Goal: Task Accomplishment & Management: Manage account settings

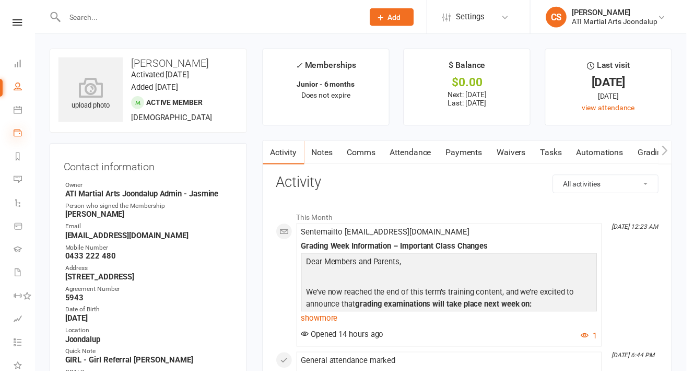
click at [19, 130] on icon at bounding box center [18, 134] width 8 height 8
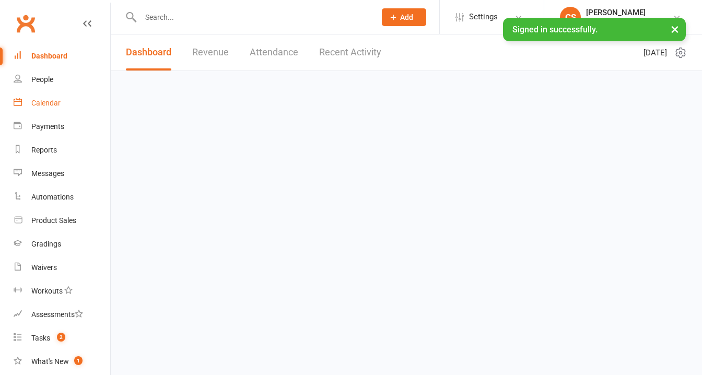
click at [45, 99] on div "Calendar" at bounding box center [45, 103] width 29 height 8
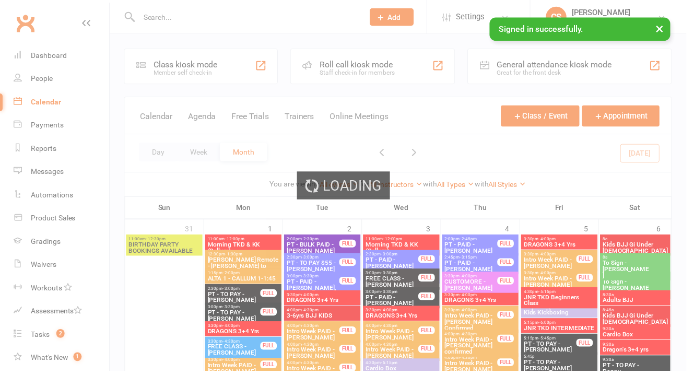
click at [80, 23] on div "Loading" at bounding box center [347, 187] width 694 height 375
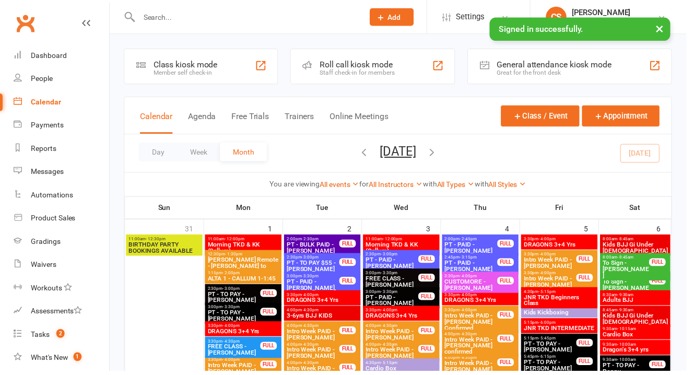
click at [83, 23] on icon at bounding box center [87, 23] width 8 height 8
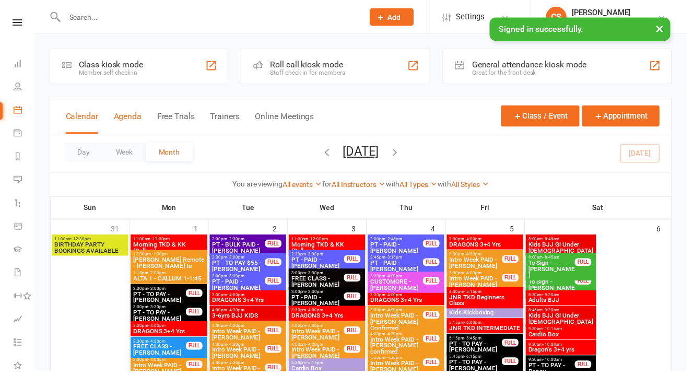
click at [115, 135] on button "Agenda" at bounding box center [129, 124] width 28 height 22
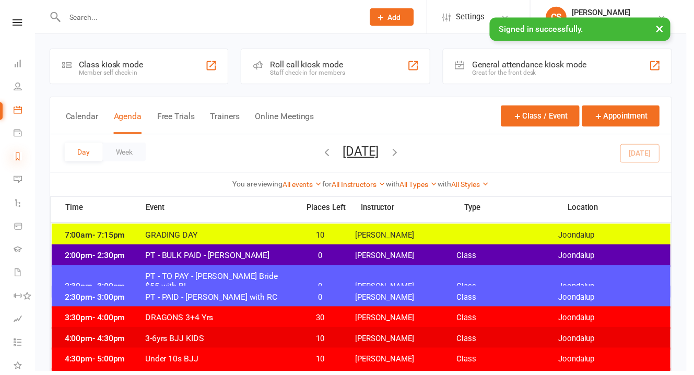
click at [20, 154] on icon at bounding box center [18, 158] width 8 height 8
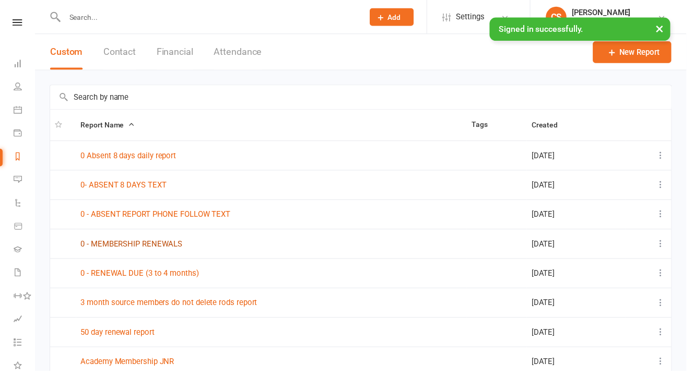
click at [107, 244] on link "0 - MEMBERSHIP RENEWALS" at bounding box center [132, 246] width 103 height 9
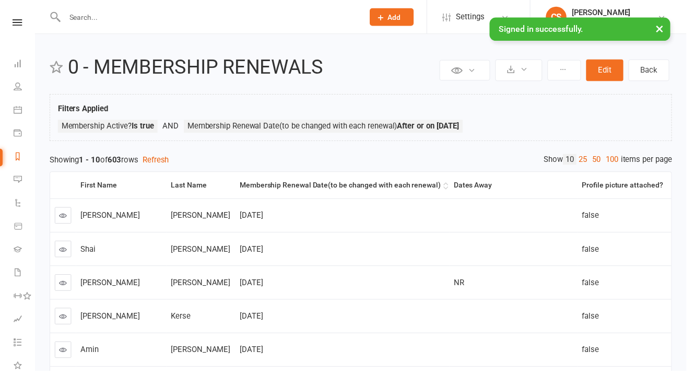
click at [272, 183] on div "Membership Renewal Date(to be changed with each renewal)" at bounding box center [343, 187] width 203 height 8
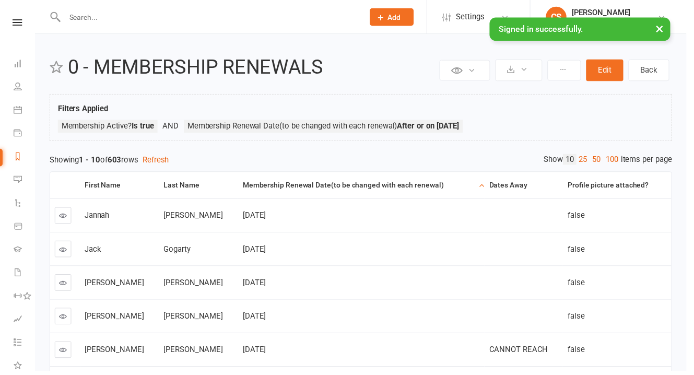
click at [265, 183] on div "Membership Renewal Date(to be changed with each renewal)" at bounding box center [364, 187] width 236 height 8
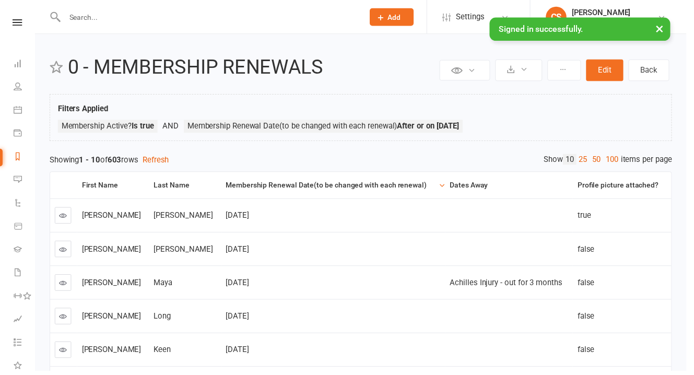
click at [263, 183] on div "Membership Renewal Date(to be changed with each renewal)" at bounding box center [335, 187] width 214 height 8
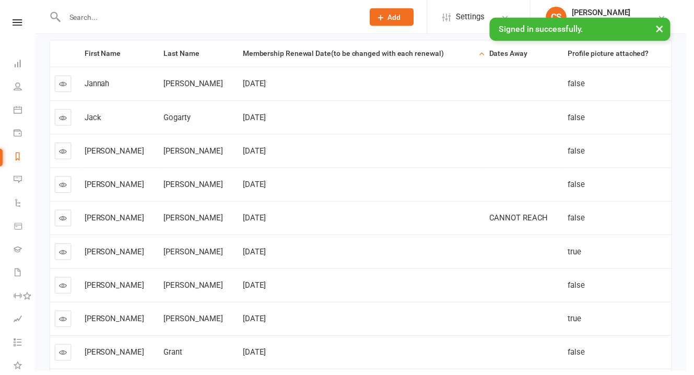
scroll to position [148, 0]
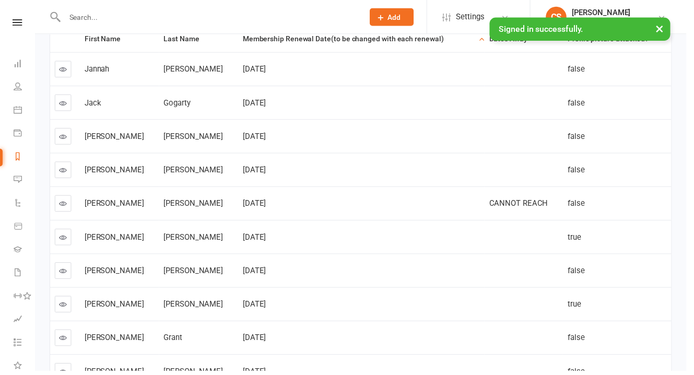
click at [256, 81] on td "Jun 6, 2025" at bounding box center [365, 70] width 249 height 34
click at [18, 154] on icon at bounding box center [18, 158] width 8 height 8
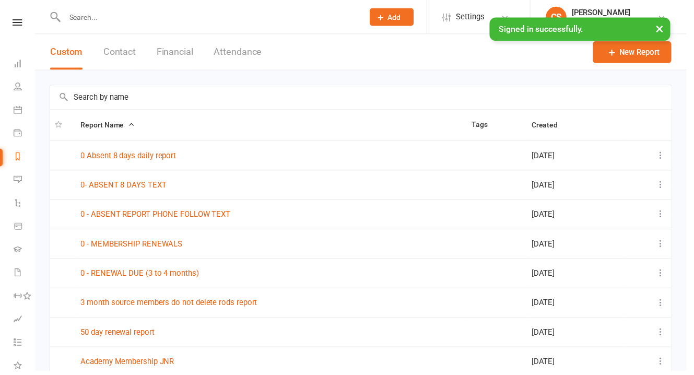
click at [89, 18] on input "text" at bounding box center [211, 17] width 298 height 15
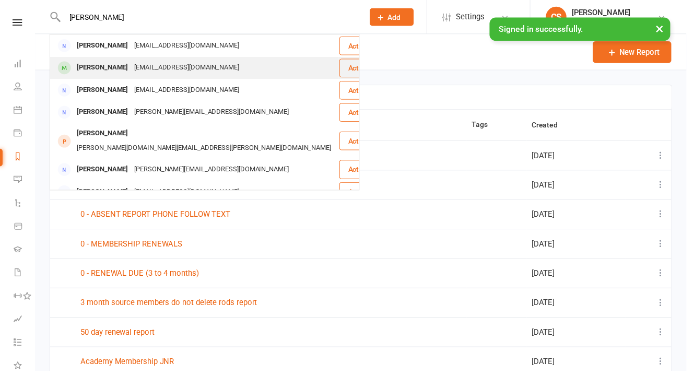
type input "Liam Davie"
click at [133, 68] on div "me_croteau@hotmail.com" at bounding box center [189, 68] width 112 height 15
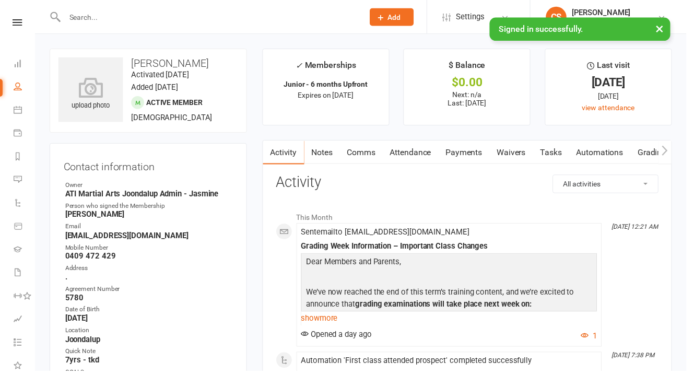
click at [298, 143] on link "Activity" at bounding box center [287, 154] width 42 height 24
click at [312, 143] on link "Notes" at bounding box center [326, 154] width 36 height 24
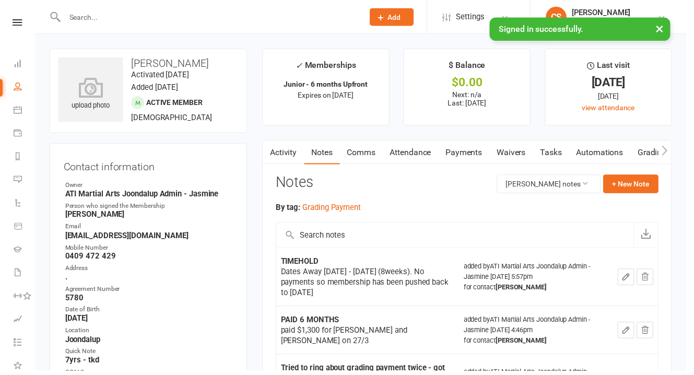
click at [354, 145] on link "Comms" at bounding box center [365, 154] width 43 height 24
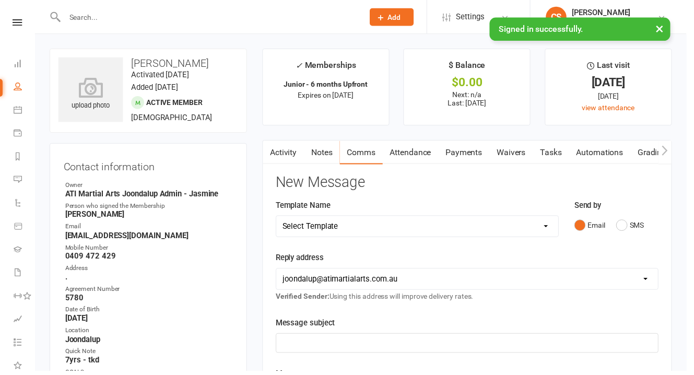
click at [319, 145] on link "Notes" at bounding box center [326, 154] width 36 height 24
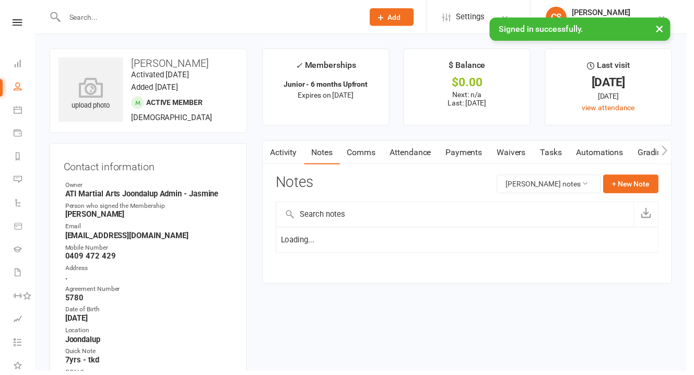
click at [318, 146] on link "Notes" at bounding box center [326, 154] width 36 height 24
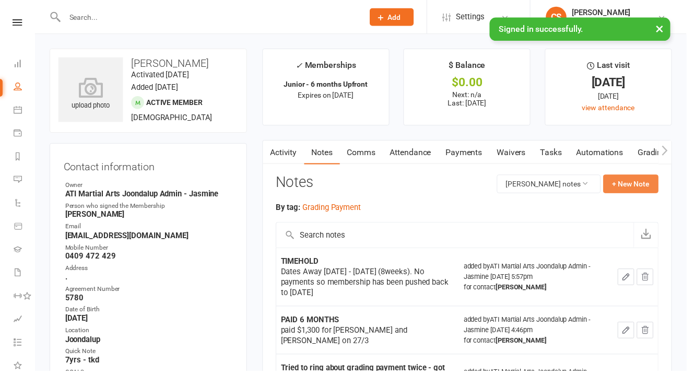
click at [649, 177] on button "+ New Note" at bounding box center [638, 186] width 56 height 19
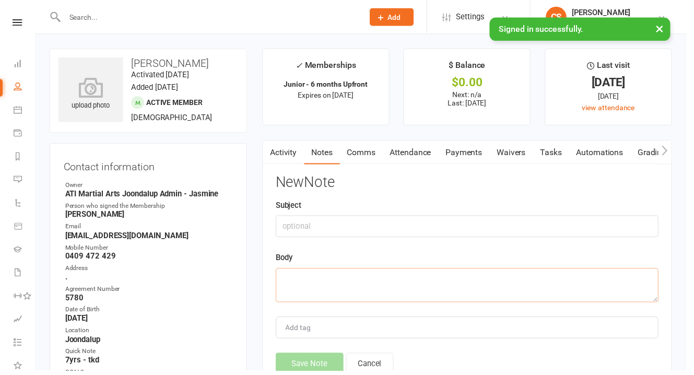
drag, startPoint x: 356, startPoint y: 277, endPoint x: 338, endPoint y: 259, distance: 25.5
click at [356, 276] on textarea at bounding box center [472, 288] width 387 height 34
type input "CALLED REGARDING CHANGE OF CLASS"
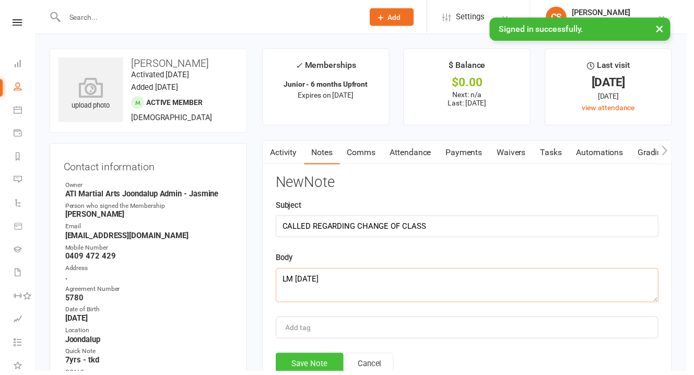
type textarea "LM 16-9-2025"
click at [309, 357] on button "Save Note" at bounding box center [313, 368] width 68 height 22
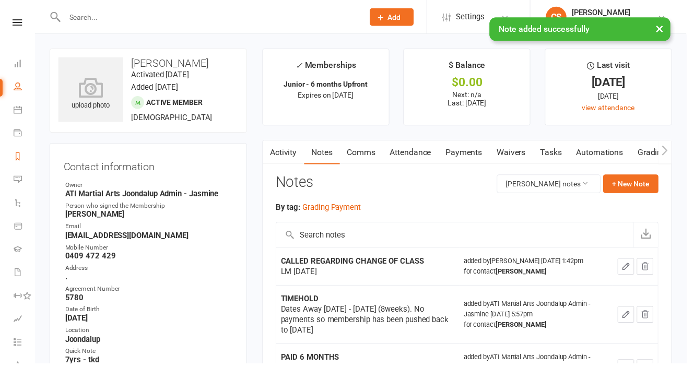
click at [21, 147] on link "Reports" at bounding box center [24, 159] width 21 height 24
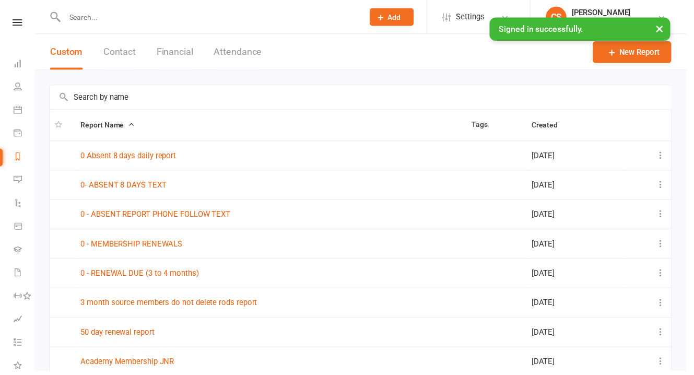
click at [154, 215] on link "0 - ABSENT REPORT PHONE FOLLOW TEXT" at bounding box center [156, 216] width 151 height 9
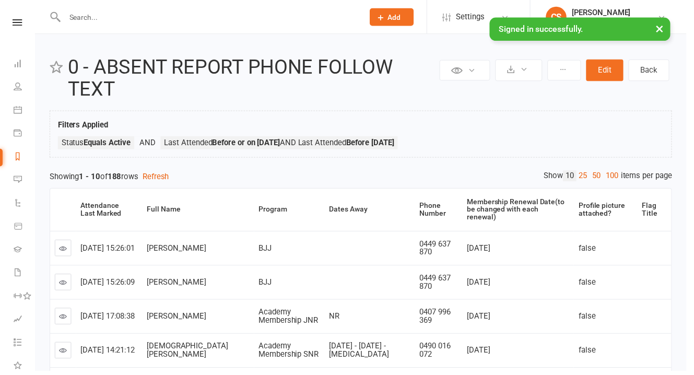
click at [86, 20] on input "text" at bounding box center [211, 17] width 298 height 15
click at [18, 83] on icon at bounding box center [18, 87] width 8 height 8
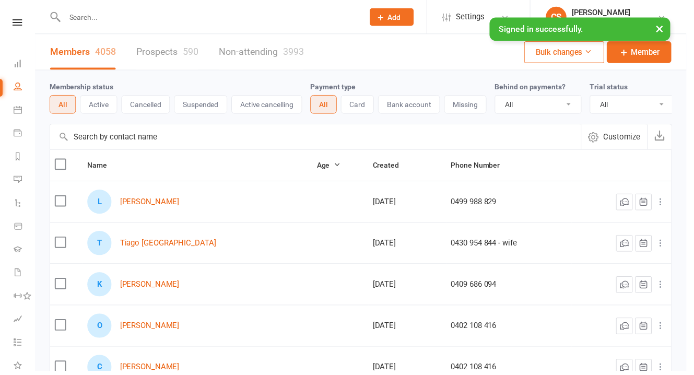
click at [149, 49] on link "Prospects 590" at bounding box center [169, 52] width 63 height 36
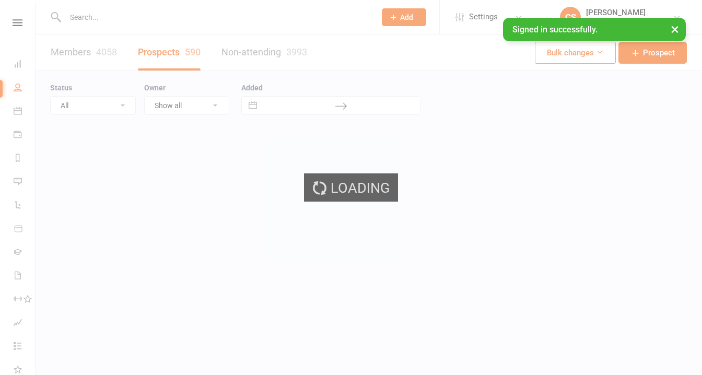
select select "25"
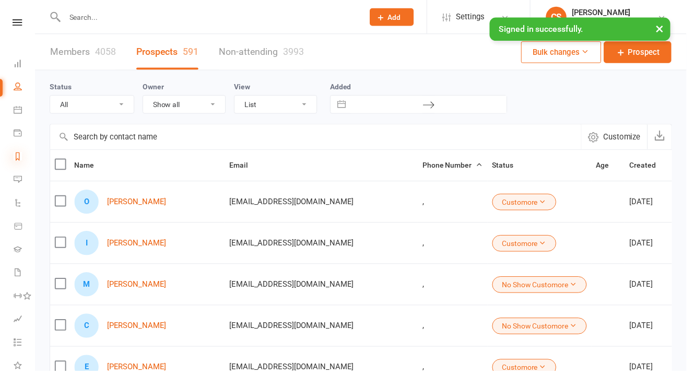
click at [17, 154] on icon at bounding box center [18, 158] width 8 height 8
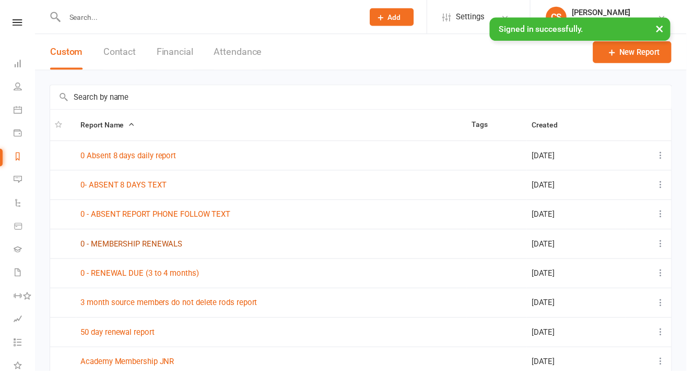
click at [154, 250] on link "0 - MEMBERSHIP RENEWALS" at bounding box center [132, 246] width 103 height 9
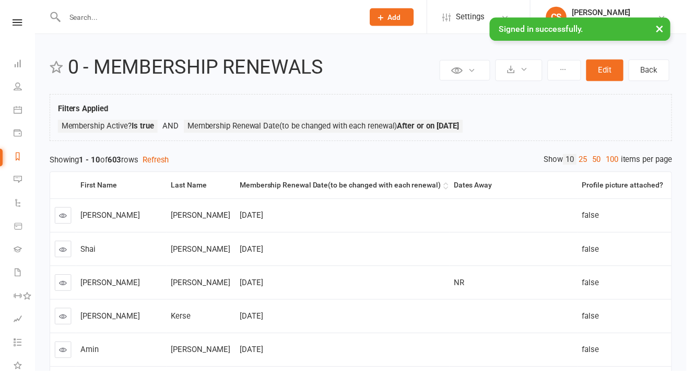
click at [251, 183] on div "Membership Renewal Date(to be changed with each renewal)" at bounding box center [343, 187] width 203 height 8
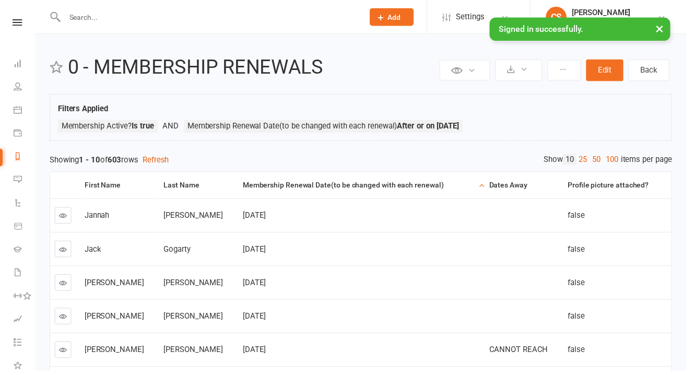
click at [251, 183] on div "Membership Renewal Date(to be changed with each renewal)" at bounding box center [364, 187] width 236 height 8
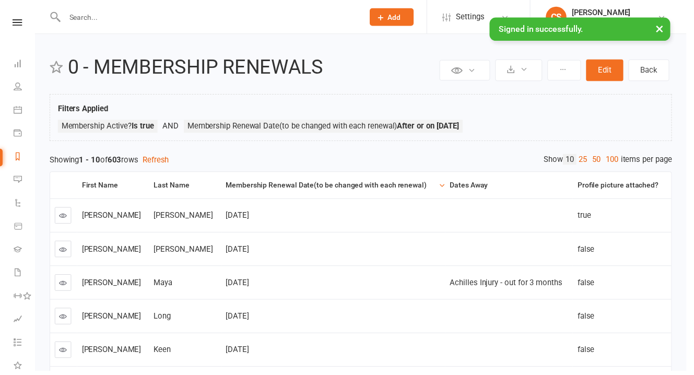
click at [225, 190] on th "Membership Renewal Date(to be changed with each renewal)" at bounding box center [337, 187] width 227 height 27
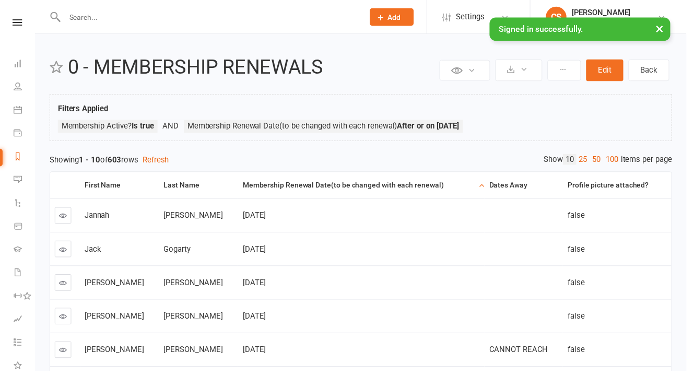
click at [246, 183] on div "Membership Renewal Date(to be changed with each renewal)" at bounding box center [364, 187] width 236 height 8
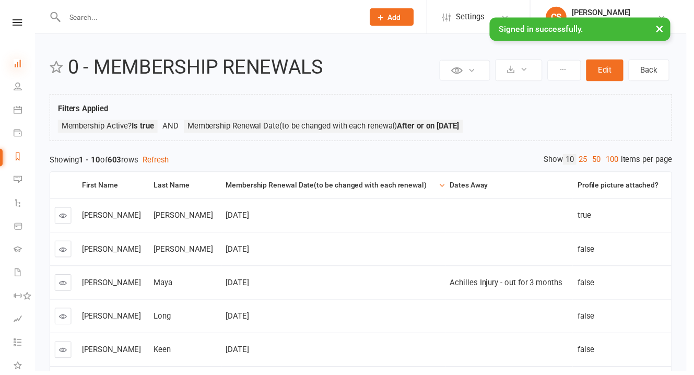
click at [20, 63] on icon at bounding box center [18, 64] width 8 height 8
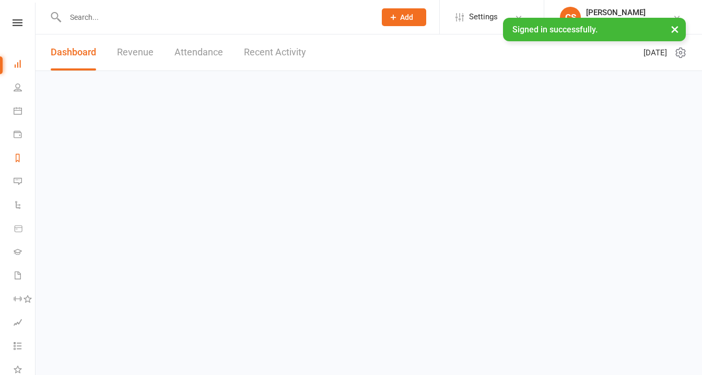
click at [16, 147] on link "Reports" at bounding box center [24, 159] width 21 height 24
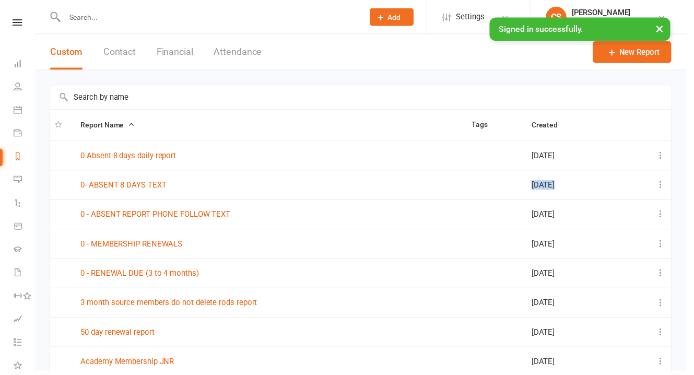
drag, startPoint x: 223, startPoint y: 196, endPoint x: 253, endPoint y: 204, distance: 30.8
click at [253, 204] on tbody "0 Absent 8 days daily report May 30, 2024 0- ABSENT 8 DAYS TEXT May 15, 2024 0 …" at bounding box center [365, 291] width 628 height 298
drag, startPoint x: 84, startPoint y: 165, endPoint x: 185, endPoint y: 169, distance: 101.4
click at [124, 176] on tbody "0 Absent 8 days daily report May 30, 2024 0- ABSENT 8 DAYS TEXT May 15, 2024 0 …" at bounding box center [365, 291] width 628 height 298
click at [121, 216] on link "0 - ABSENT REPORT PHONE FOLLOW TEXT" at bounding box center [156, 216] width 151 height 9
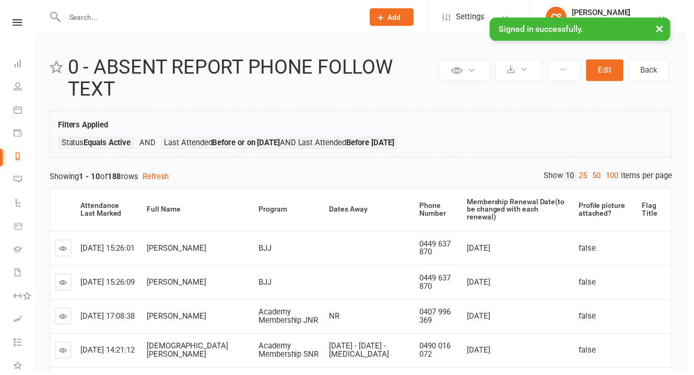
click at [89, 7] on div at bounding box center [205, 17] width 310 height 34
click at [91, 16] on input "text" at bounding box center [211, 17] width 298 height 15
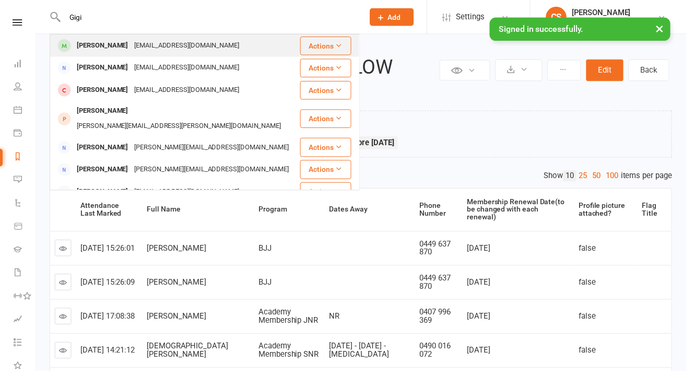
type input "Gigi"
click at [123, 45] on div "Gigi-Armani Fayers" at bounding box center [104, 46] width 58 height 15
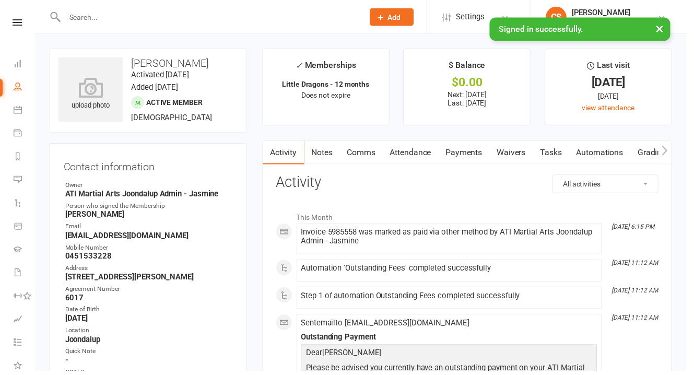
click at [448, 148] on link "Payments" at bounding box center [470, 154] width 52 height 24
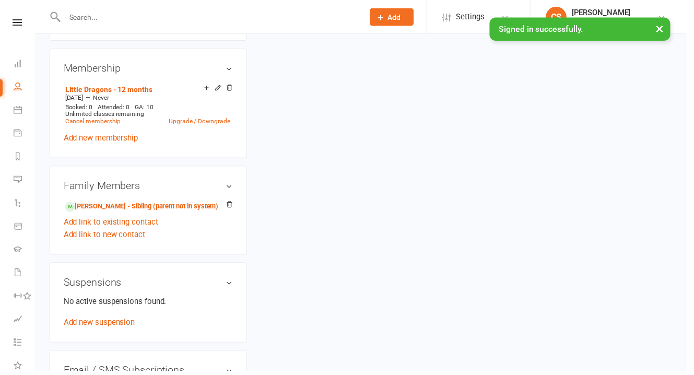
scroll to position [778, 0]
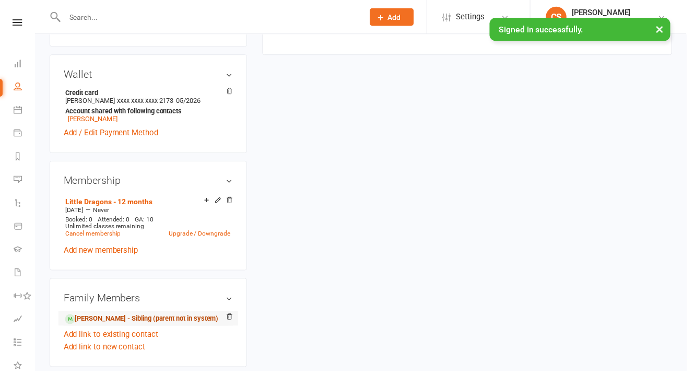
click at [122, 317] on link "Roman Fayers - Sibling (parent not in system)" at bounding box center [143, 322] width 155 height 11
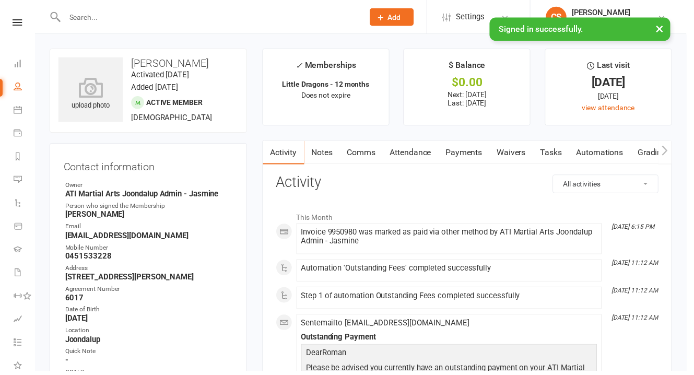
click at [447, 148] on link "Payments" at bounding box center [470, 154] width 52 height 24
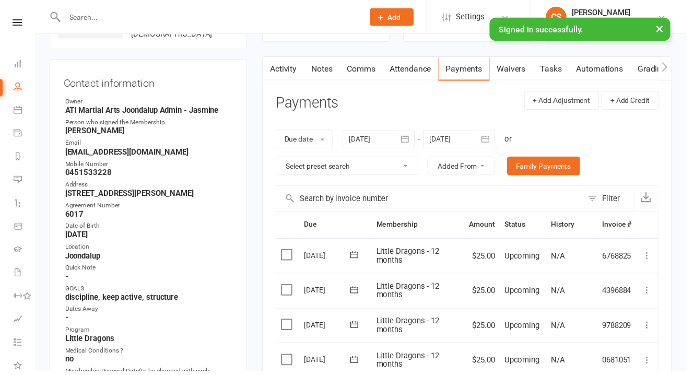
scroll to position [14, 0]
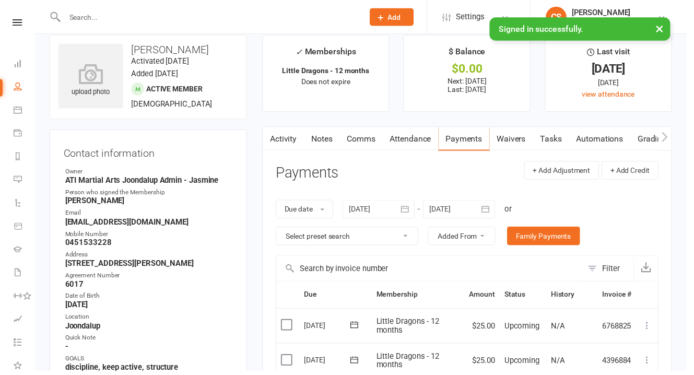
click at [279, 129] on scrollable-tabs "Activity Notes Comms Attendance Payments Waivers Tasks Automations Gradings / P…" at bounding box center [472, 141] width 413 height 24
click at [284, 130] on link "Activity" at bounding box center [287, 141] width 42 height 24
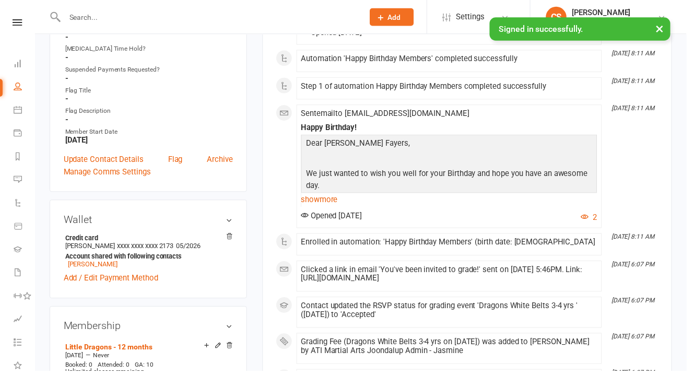
scroll to position [899, 0]
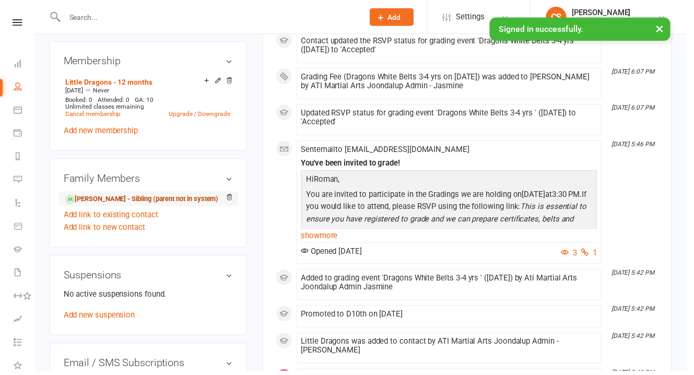
click at [136, 196] on link "Gigi-Armani Fayers - Sibling (parent not in system)" at bounding box center [143, 201] width 155 height 11
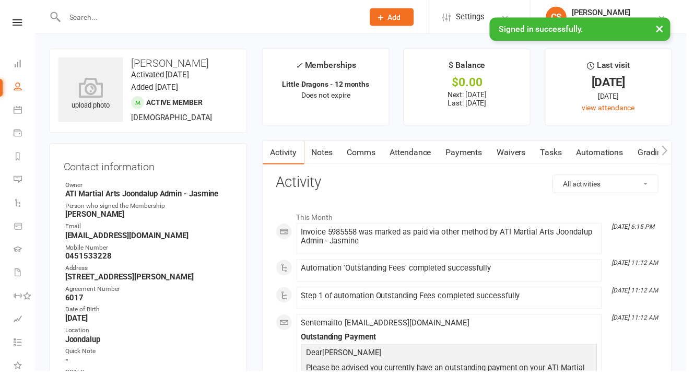
click at [450, 147] on link "Payments" at bounding box center [470, 154] width 52 height 24
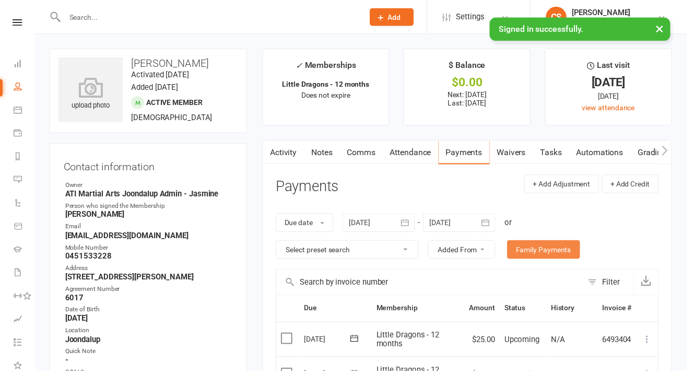
click at [513, 243] on link "Family Payments" at bounding box center [550, 252] width 74 height 19
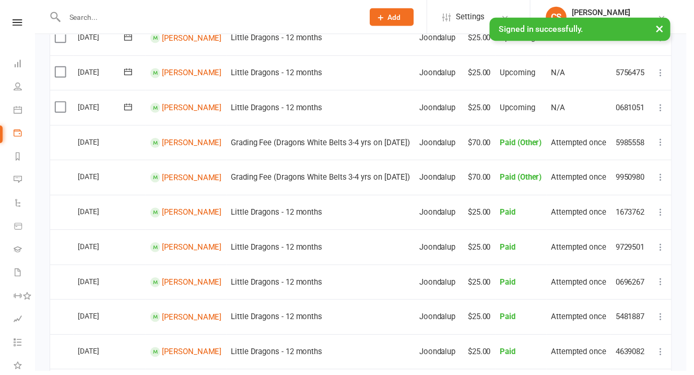
scroll to position [323, 0]
click at [666, 139] on icon at bounding box center [668, 144] width 10 height 10
click at [689, 102] on div "Due date Due date Date paid Date failed Date settled 16 Aug 2025 August 2025 Su…" at bounding box center [365, 197] width 659 height 898
click at [18, 154] on icon at bounding box center [18, 158] width 8 height 8
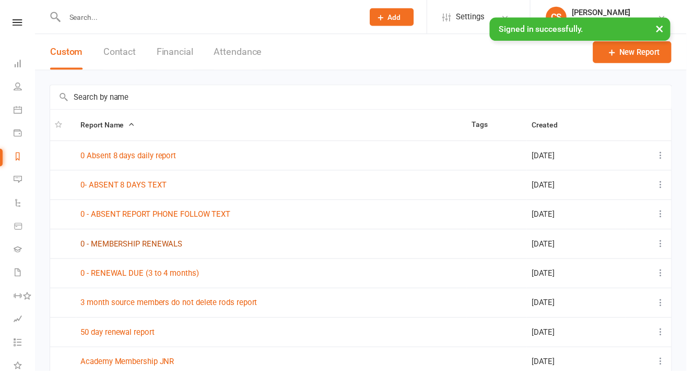
click at [130, 247] on link "0 - MEMBERSHIP RENEWALS" at bounding box center [132, 246] width 103 height 9
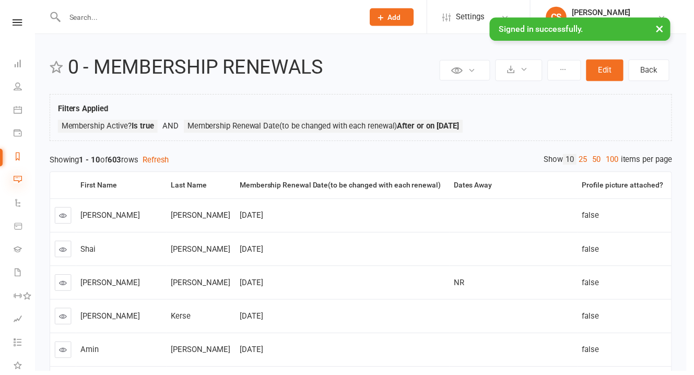
click at [19, 177] on icon at bounding box center [18, 181] width 8 height 8
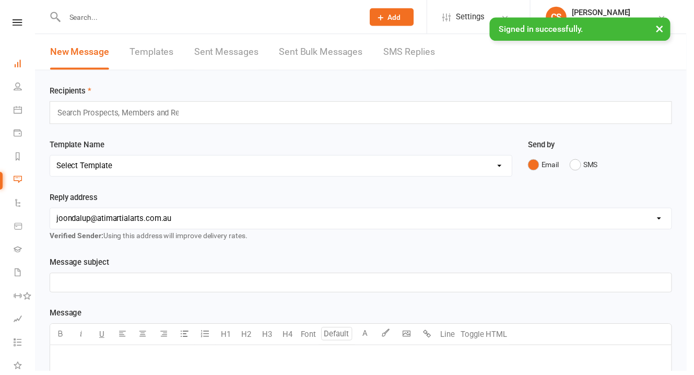
click at [21, 64] on link "Dashboard" at bounding box center [24, 65] width 21 height 24
click at [666, 28] on button "×" at bounding box center [667, 29] width 19 height 22
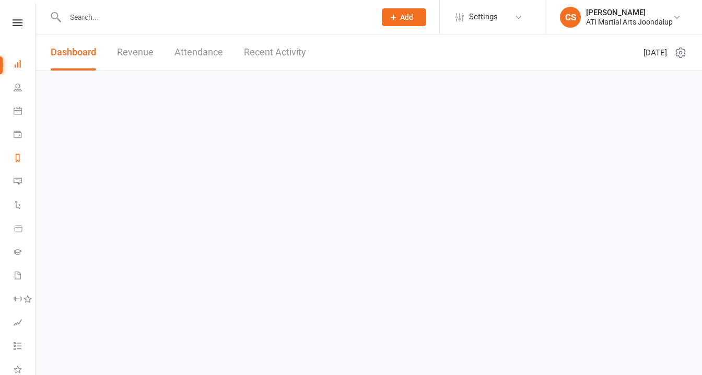
click at [22, 147] on link "Reports" at bounding box center [24, 159] width 21 height 24
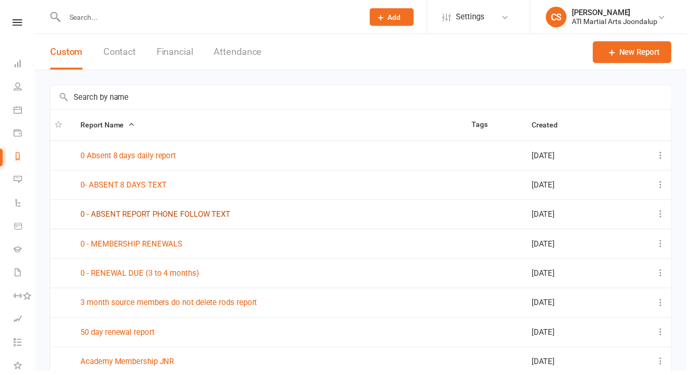
click at [145, 215] on link "0 - ABSENT REPORT PHONE FOLLOW TEXT" at bounding box center [156, 216] width 151 height 9
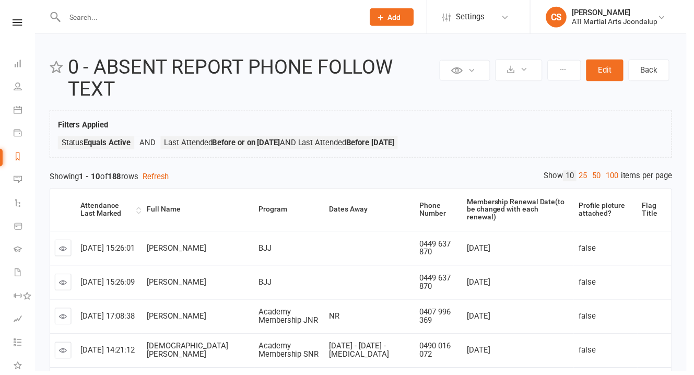
click at [110, 204] on div "Attendance Last Marked" at bounding box center [108, 212] width 54 height 16
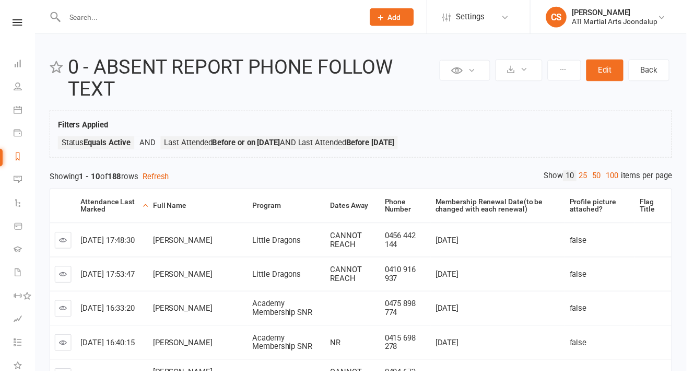
click at [122, 200] on div "Attendance Last Marked" at bounding box center [111, 208] width 60 height 16
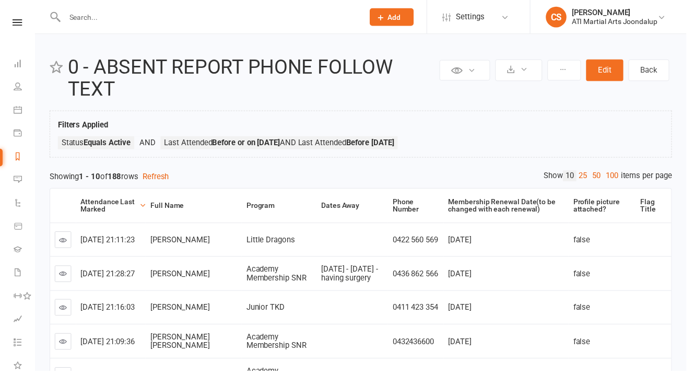
click at [66, 239] on icon at bounding box center [64, 243] width 8 height 8
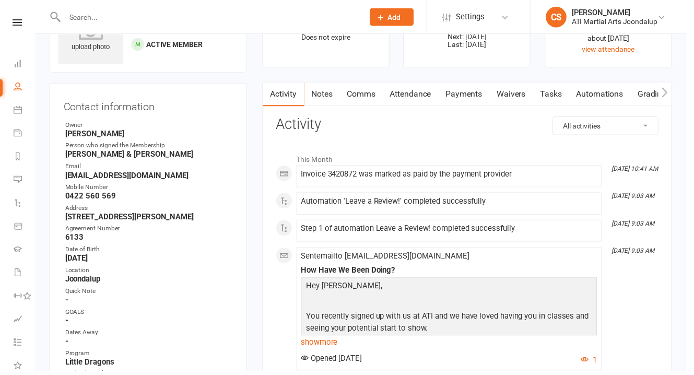
scroll to position [240, 0]
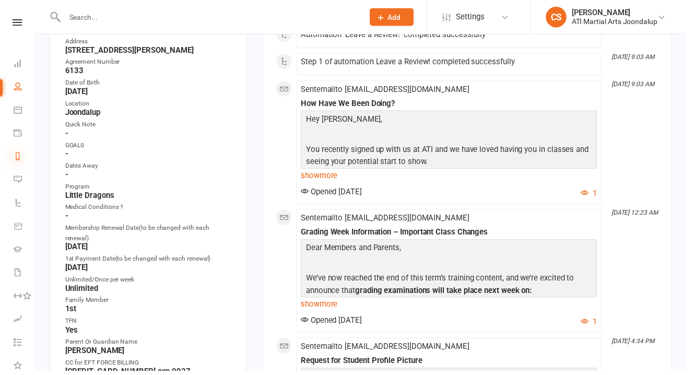
click at [20, 154] on icon at bounding box center [18, 158] width 8 height 8
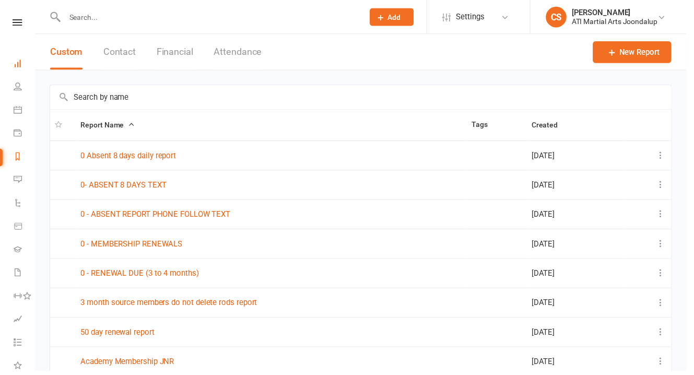
click at [21, 63] on link "Dashboard" at bounding box center [24, 65] width 21 height 24
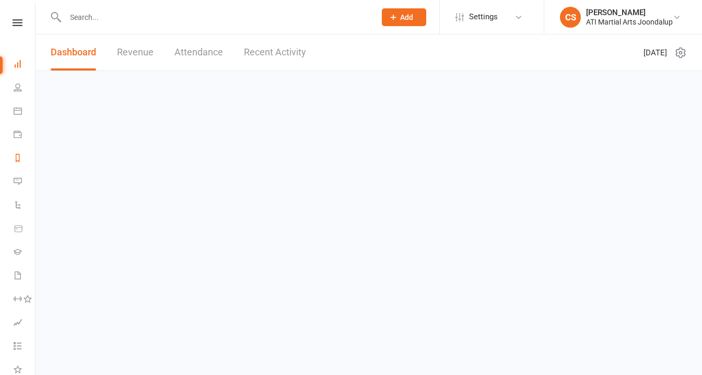
click at [21, 147] on link "Reports" at bounding box center [24, 159] width 21 height 24
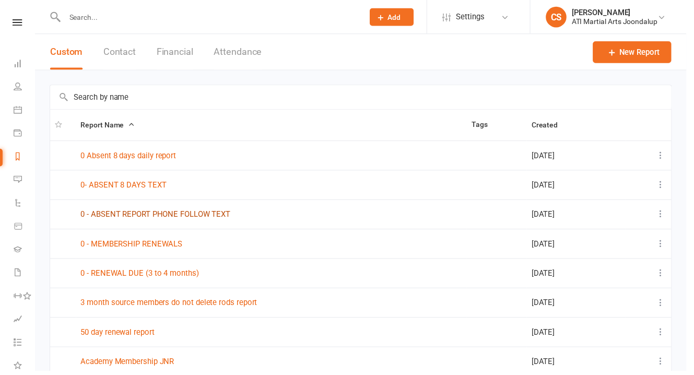
click at [146, 213] on link "0 - ABSENT REPORT PHONE FOLLOW TEXT" at bounding box center [156, 216] width 151 height 9
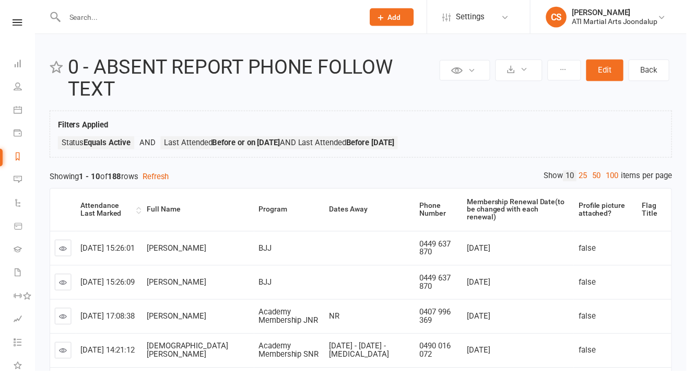
click at [121, 204] on div "Attendance Last Marked" at bounding box center [108, 212] width 54 height 16
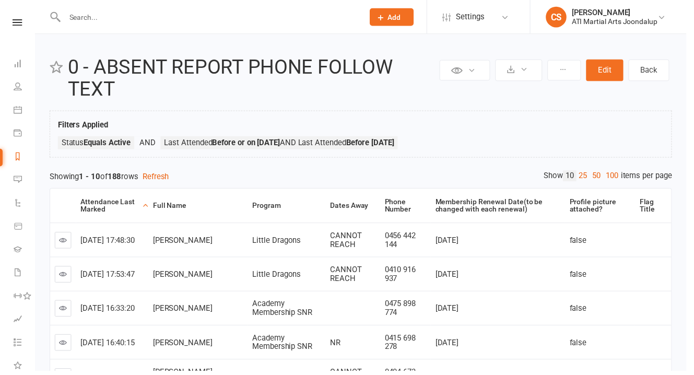
click at [121, 200] on div "Attendance Last Marked" at bounding box center [111, 208] width 60 height 16
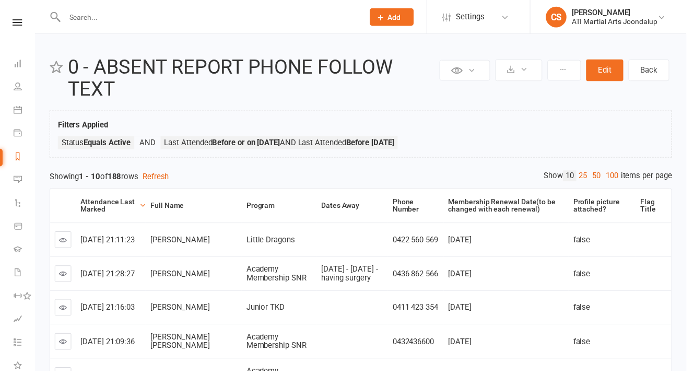
click at [106, 200] on div "Attendance Last Marked" at bounding box center [109, 208] width 57 height 16
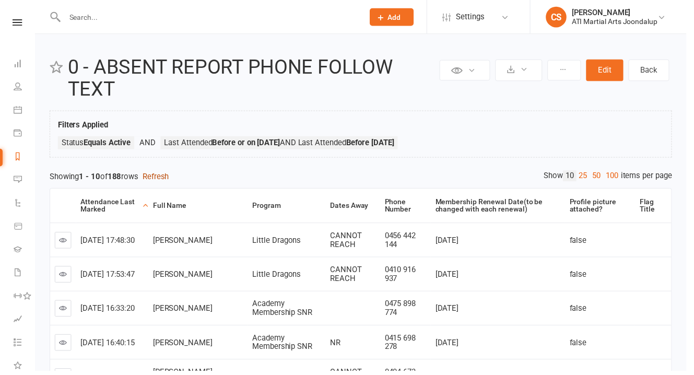
click at [151, 172] on button "Refresh" at bounding box center [157, 178] width 27 height 13
click at [17, 154] on icon at bounding box center [18, 158] width 8 height 8
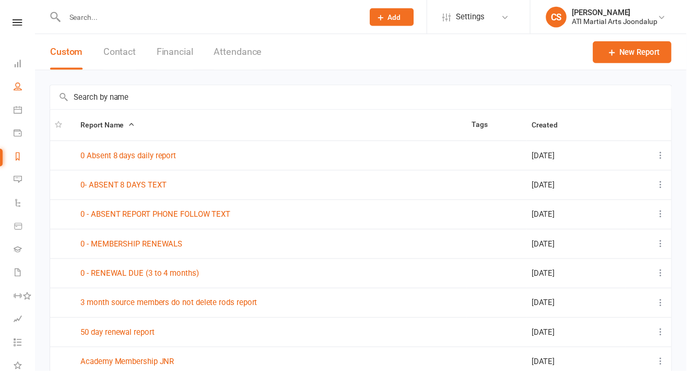
click at [22, 81] on link "People" at bounding box center [24, 89] width 21 height 24
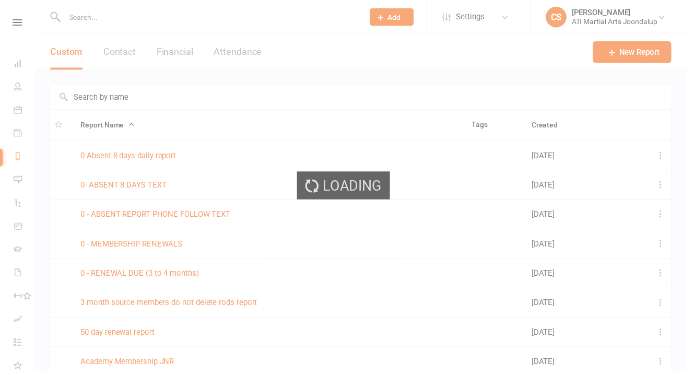
select select "25"
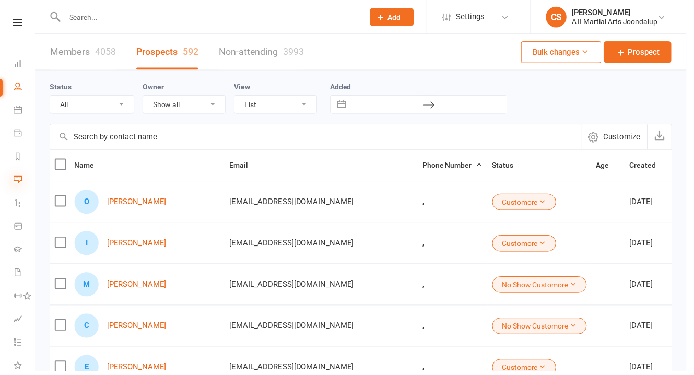
click at [19, 177] on icon at bounding box center [18, 181] width 8 height 8
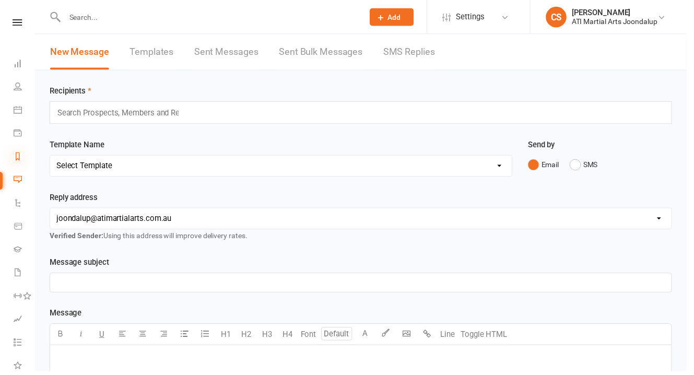
click at [17, 154] on icon at bounding box center [18, 158] width 8 height 8
click at [17, 83] on icon at bounding box center [18, 87] width 8 height 8
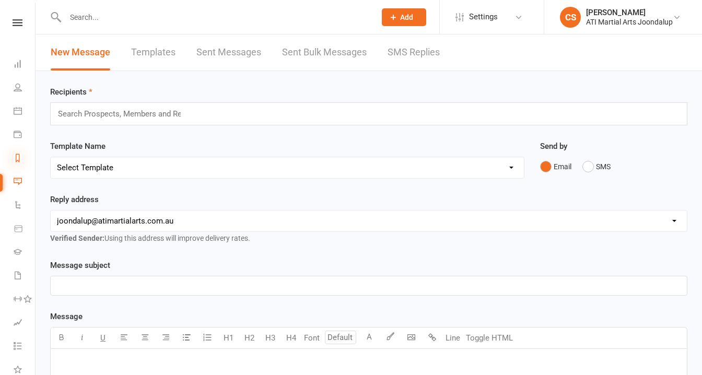
click at [0, 0] on div "Loading" at bounding box center [0, 0] width 0 height 0
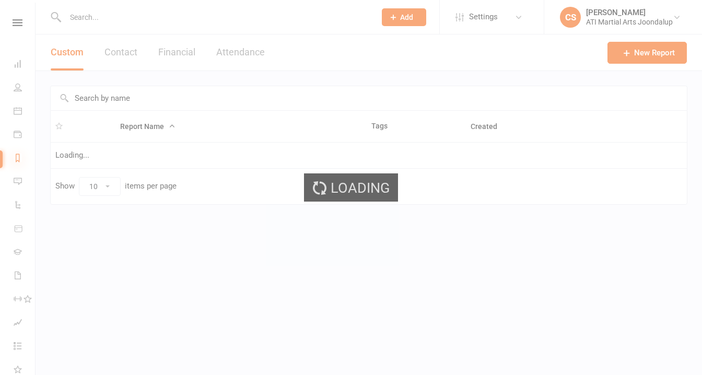
select select "25"
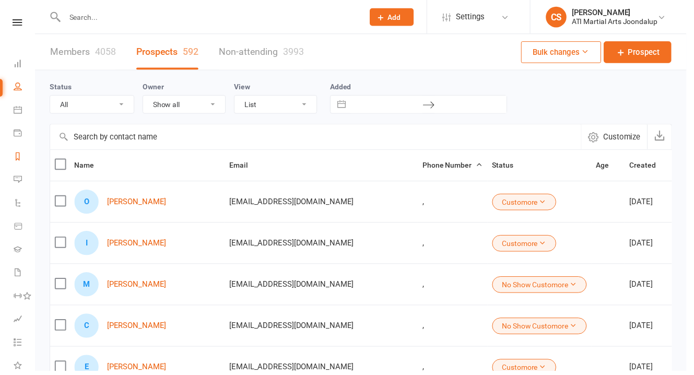
drag, startPoint x: 99, startPoint y: 104, endPoint x: 15, endPoint y: 135, distance: 89.6
click at [18, 154] on icon at bounding box center [18, 158] width 8 height 8
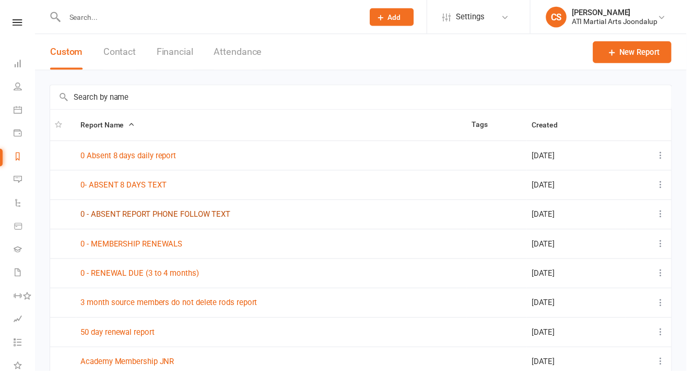
click at [155, 215] on link "0 - ABSENT REPORT PHONE FOLLOW TEXT" at bounding box center [156, 216] width 151 height 9
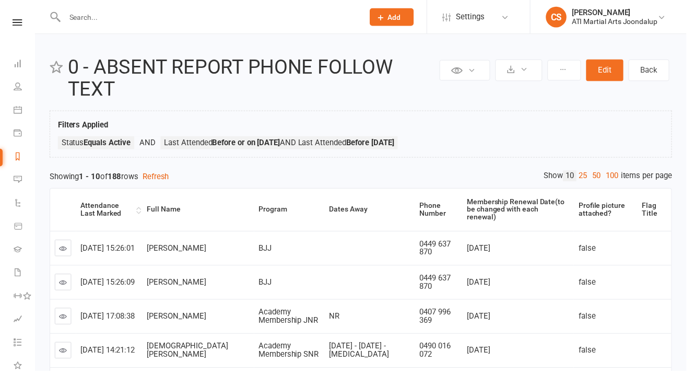
click at [107, 204] on div "Attendance Last Marked" at bounding box center [108, 212] width 54 height 16
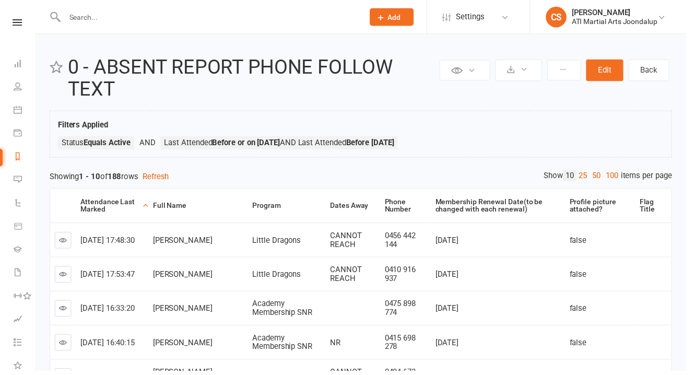
click at [107, 200] on div "Attendance Last Marked" at bounding box center [111, 208] width 60 height 16
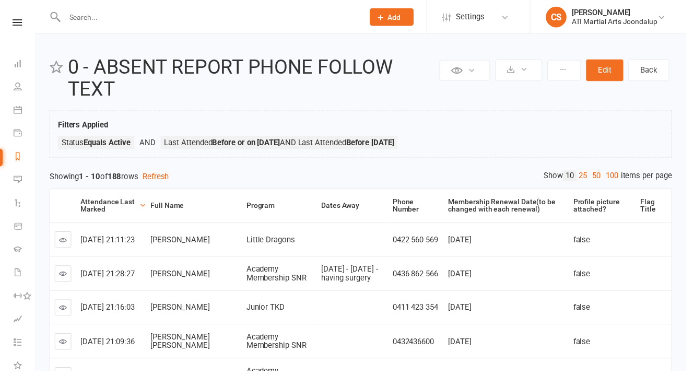
click at [108, 200] on div "Attendance Last Marked" at bounding box center [109, 208] width 57 height 16
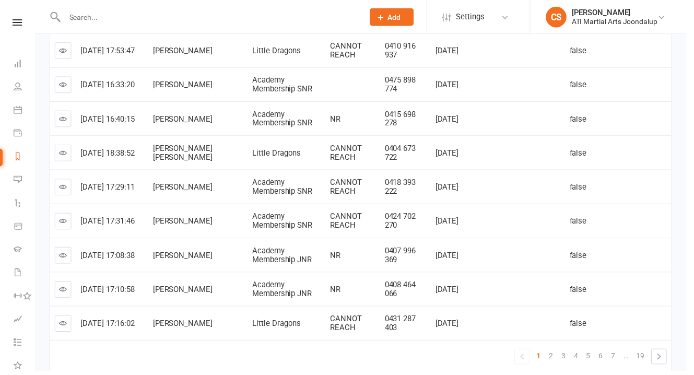
scroll to position [252, 0]
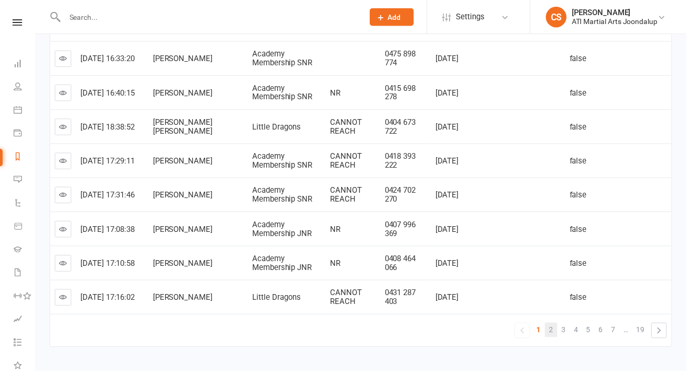
click at [564, 326] on link "2" at bounding box center [557, 333] width 13 height 15
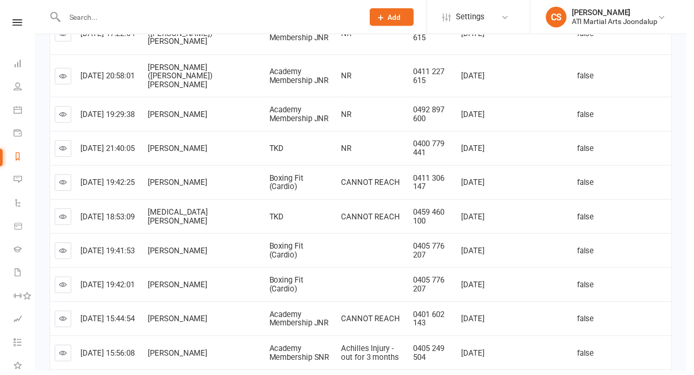
scroll to position [215, 0]
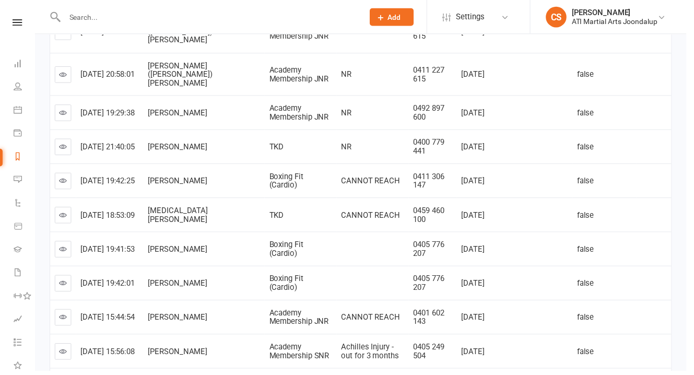
click at [61, 351] on icon at bounding box center [64, 355] width 8 height 8
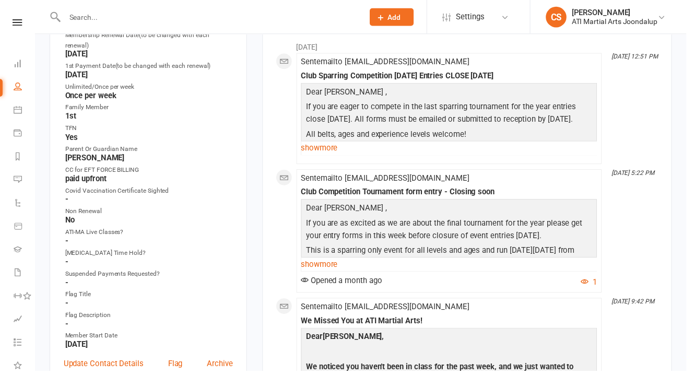
scroll to position [437, 0]
click at [107, 361] on link "Update Contact Details" at bounding box center [104, 367] width 81 height 13
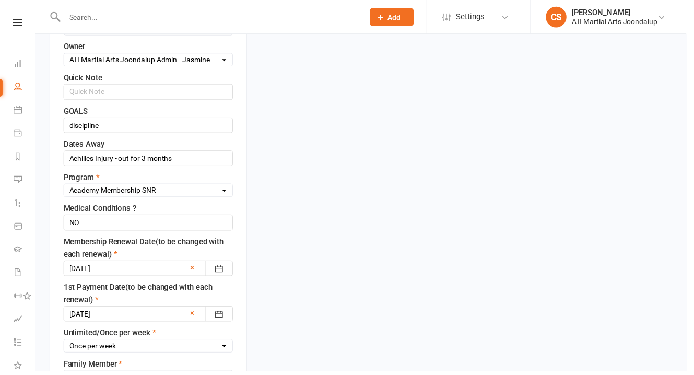
scroll to position [446, 0]
click at [114, 153] on input "Achilles Injury - out for 3 months" at bounding box center [149, 161] width 171 height 16
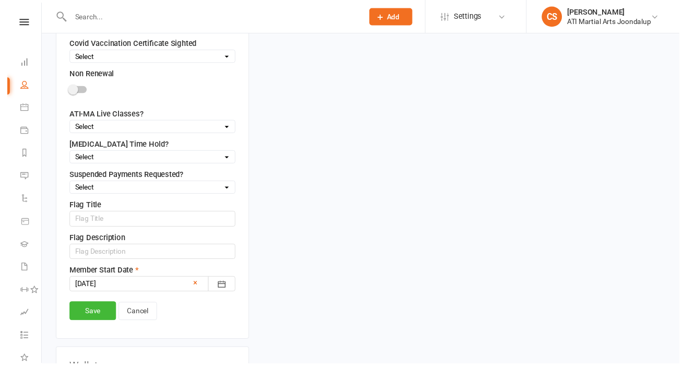
scroll to position [975, 0]
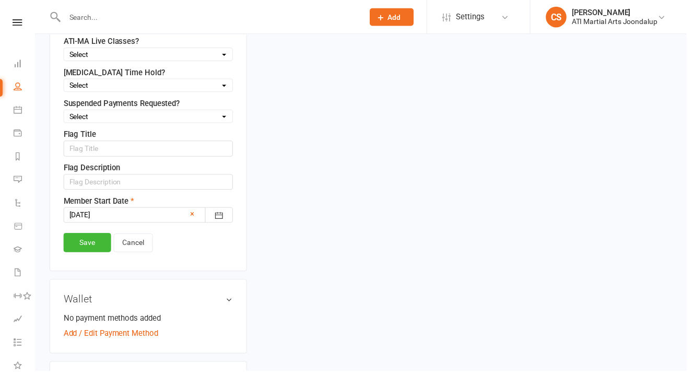
click at [89, 236] on link "Save" at bounding box center [88, 245] width 48 height 19
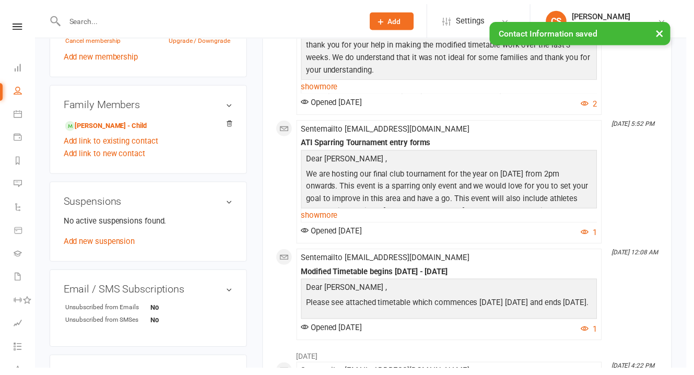
scroll to position [0, 0]
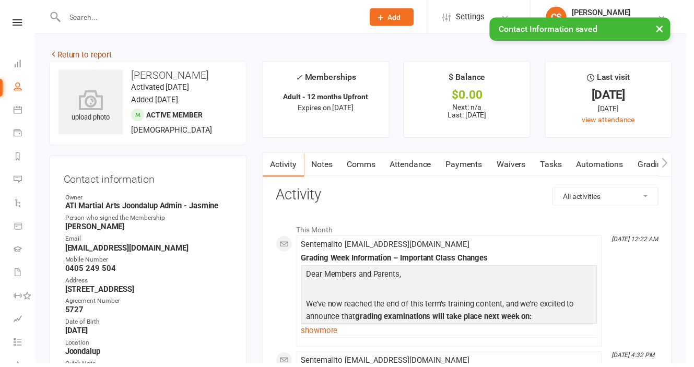
click at [83, 55] on link "Return to report" at bounding box center [81, 55] width 63 height 9
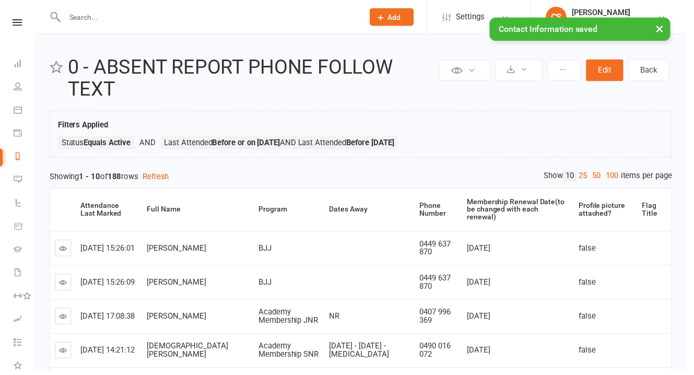
click at [105, 204] on div "Attendance Last Marked" at bounding box center [108, 212] width 54 height 16
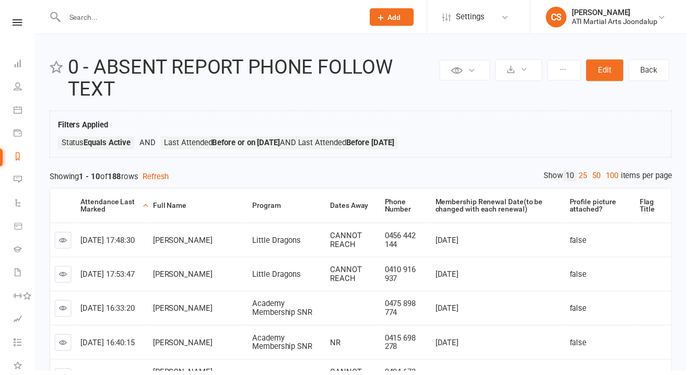
click at [107, 200] on div "Attendance Last Marked" at bounding box center [111, 208] width 60 height 16
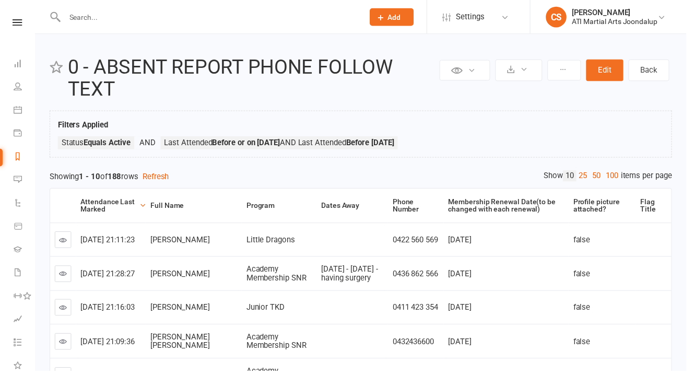
click at [113, 200] on div "Attendance Last Marked" at bounding box center [109, 208] width 57 height 16
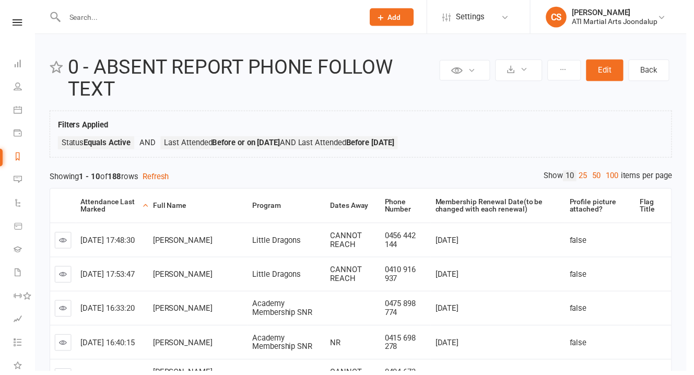
scroll to position [252, 0]
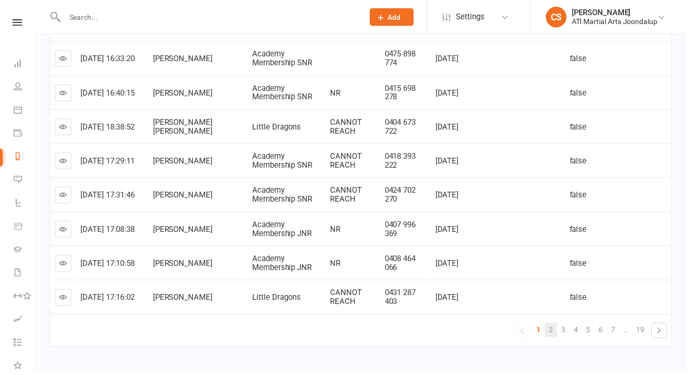
click at [559, 326] on span "2" at bounding box center [557, 333] width 4 height 15
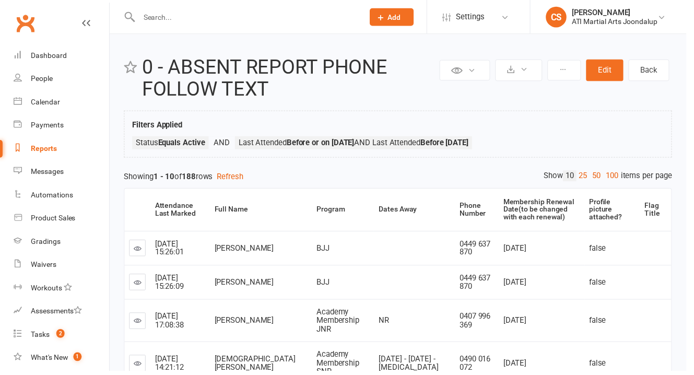
click at [83, 19] on icon at bounding box center [87, 23] width 8 height 8
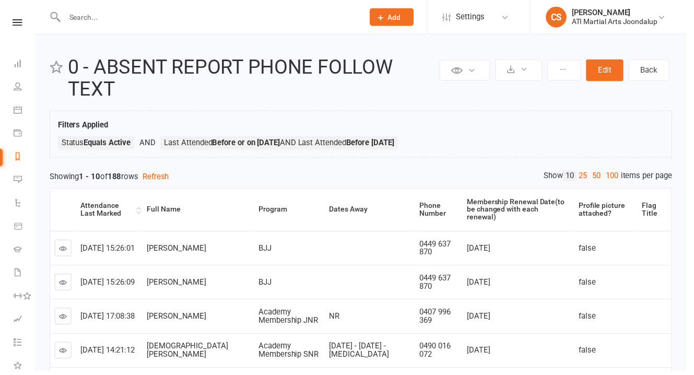
click at [113, 204] on div "Attendance Last Marked" at bounding box center [108, 212] width 54 height 16
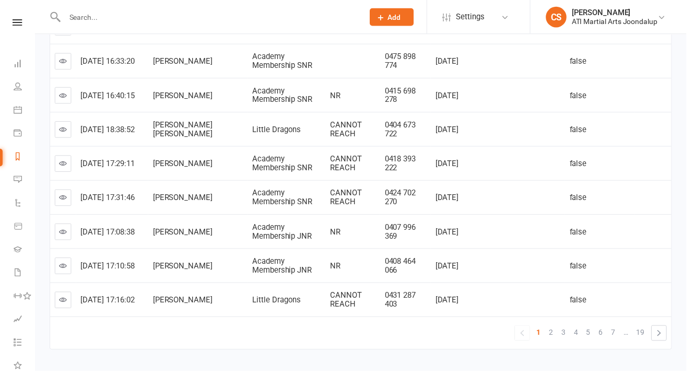
scroll to position [249, 0]
click at [581, 330] on link "4" at bounding box center [582, 337] width 13 height 15
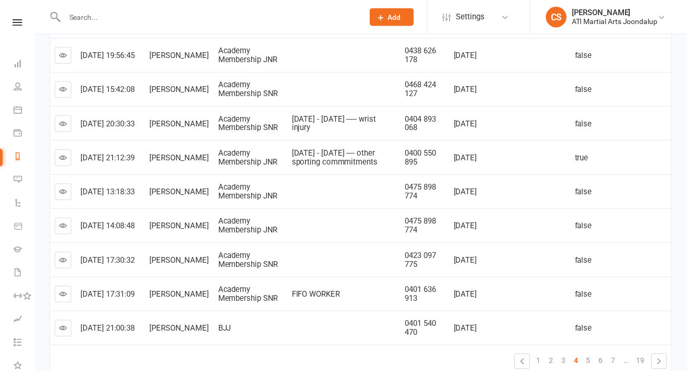
scroll to position [250, 0]
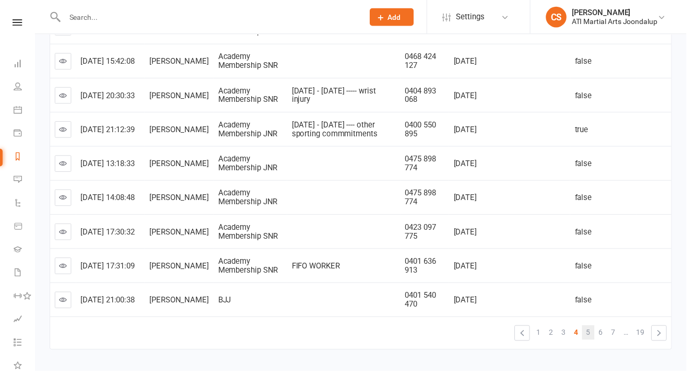
click at [601, 329] on link "5" at bounding box center [595, 336] width 13 height 15
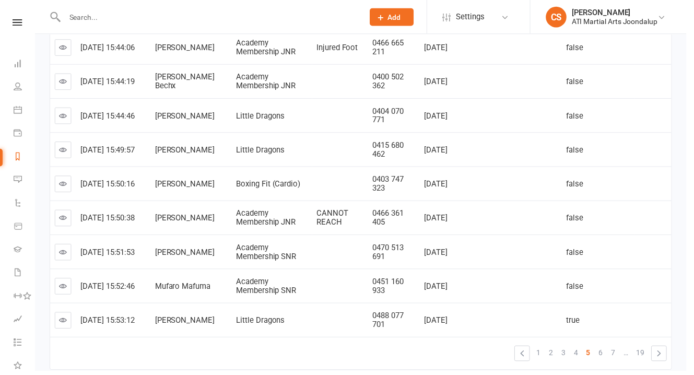
scroll to position [231, 0]
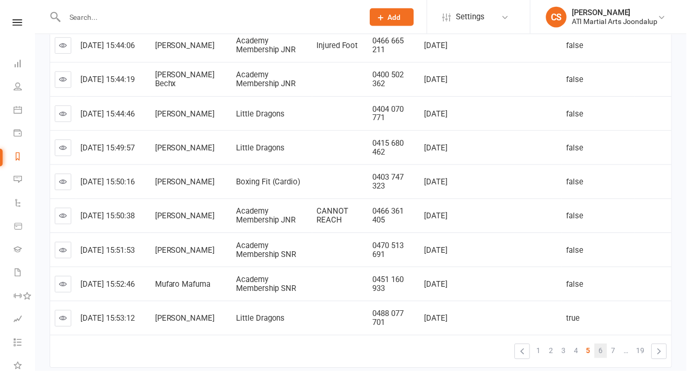
click at [609, 347] on span "6" at bounding box center [607, 354] width 4 height 15
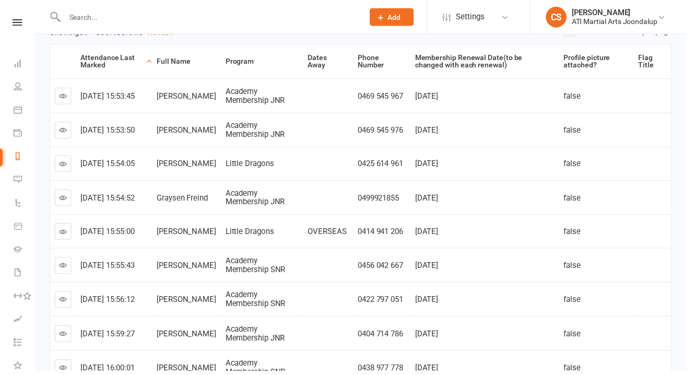
scroll to position [146, 0]
drag, startPoint x: 171, startPoint y: 173, endPoint x: 302, endPoint y: 169, distance: 130.7
click at [277, 182] on tr "2025-07-16 15:54:52 Graysen Freind Academy Membership JNR 0499921855 Feb 7, 202…" at bounding box center [365, 199] width 628 height 34
click at [309, 182] on td at bounding box center [332, 199] width 51 height 34
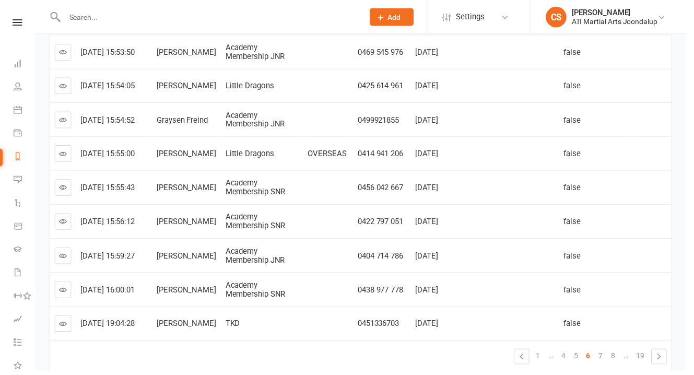
scroll to position [250, 0]
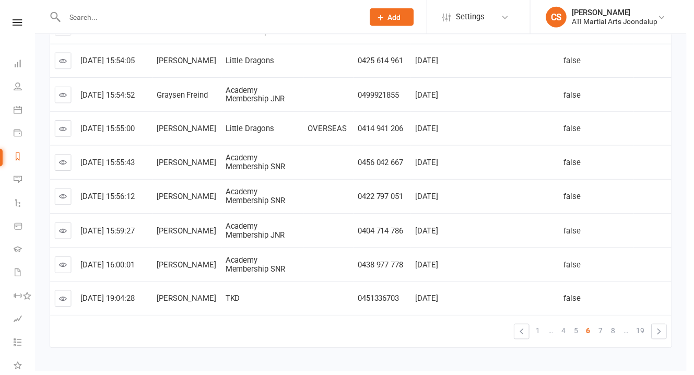
click at [223, 375] on html "Prospect Member Non-attending contact Class / event Appointment Grading event T…" at bounding box center [347, 75] width 694 height 651
click at [256, 375] on html "Prospect Member Non-attending contact Class / event Appointment Grading event T…" at bounding box center [347, 75] width 694 height 651
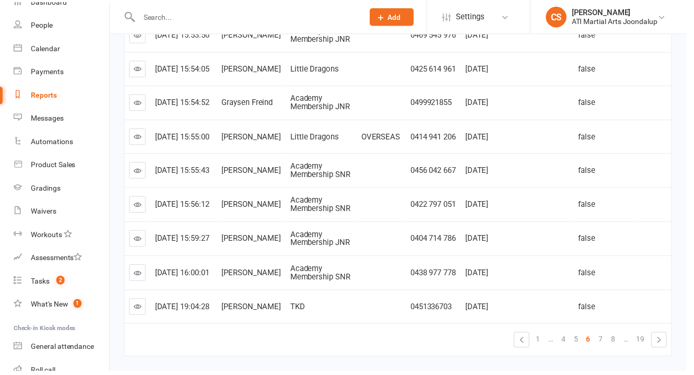
scroll to position [0, 0]
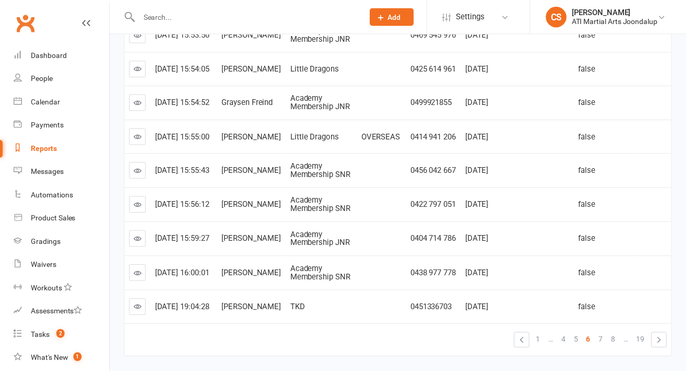
click at [231, 353] on div "Attendance Last Marked Full Name Program Dates Away Phone Number Membership Ren…" at bounding box center [402, 157] width 554 height 445
click at [51, 52] on div "Dashboard" at bounding box center [49, 56] width 36 height 8
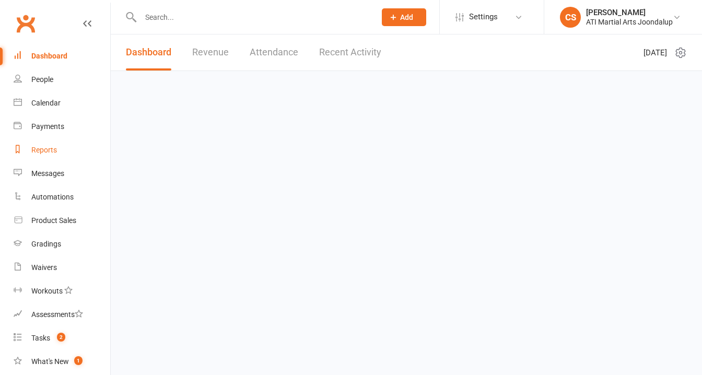
click at [43, 146] on div "Reports" at bounding box center [44, 150] width 26 height 8
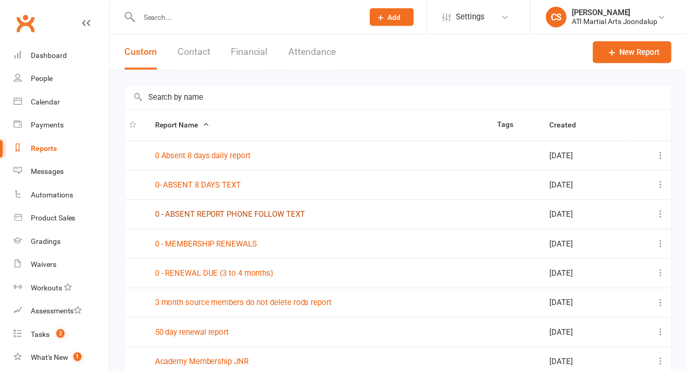
click at [209, 215] on link "0 - ABSENT REPORT PHONE FOLLOW TEXT" at bounding box center [232, 216] width 151 height 9
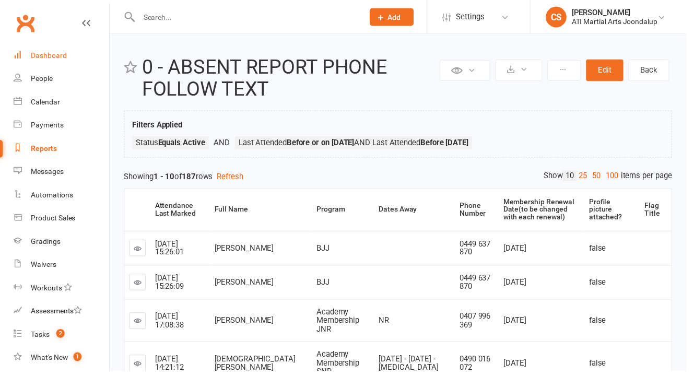
click at [49, 52] on div "Dashboard" at bounding box center [49, 56] width 36 height 8
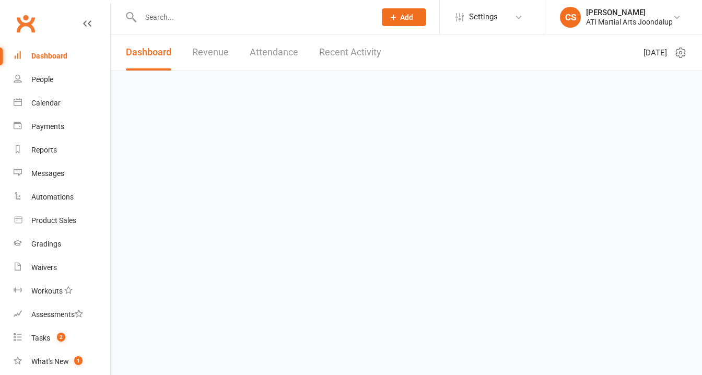
click at [83, 21] on icon at bounding box center [87, 23] width 8 height 8
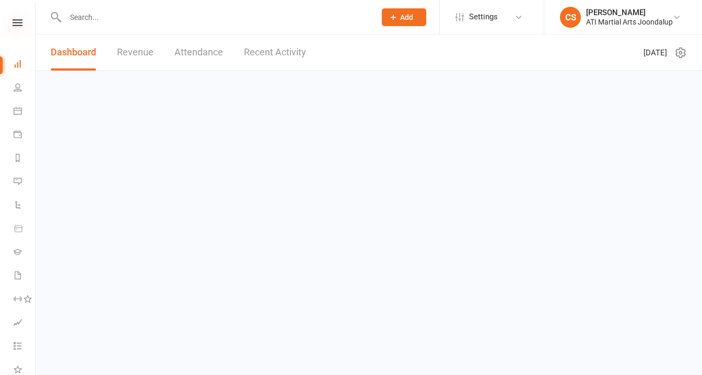
click at [17, 21] on icon at bounding box center [18, 22] width 10 height 7
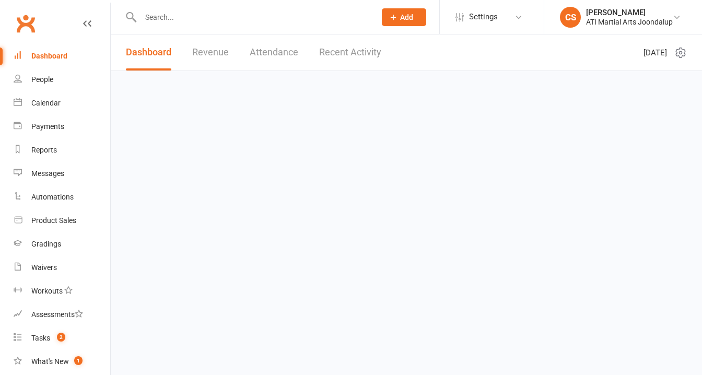
click at [26, 21] on link "Clubworx" at bounding box center [26, 23] width 26 height 26
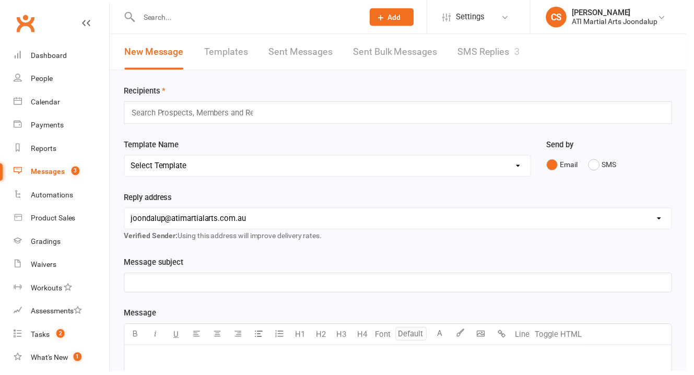
click at [463, 57] on link "SMS Replies 3" at bounding box center [494, 52] width 63 height 36
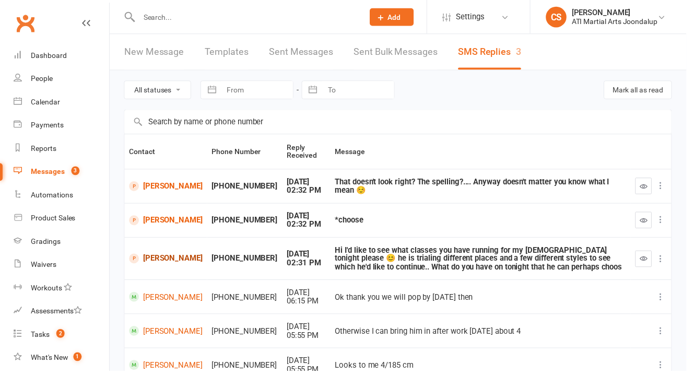
click at [146, 256] on link "Joseph Pike" at bounding box center [168, 261] width 74 height 10
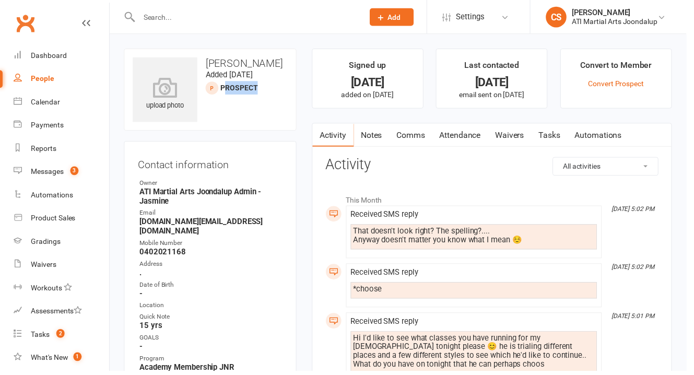
drag, startPoint x: 226, startPoint y: 84, endPoint x: 265, endPoint y: 95, distance: 40.7
click at [277, 87] on div "upload photo Joseph Pike Added 1 September, 2025 prospect" at bounding box center [212, 90] width 174 height 83
click at [238, 103] on div "upload photo Joseph Pike Added 1 September, 2025 prospect" at bounding box center [212, 90] width 174 height 83
click at [83, 19] on icon at bounding box center [87, 23] width 8 height 8
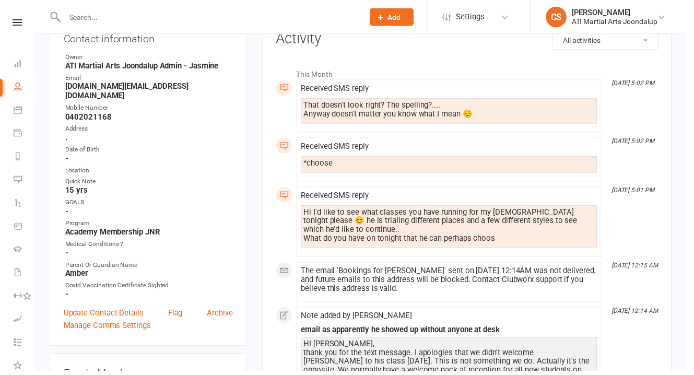
scroll to position [128, 0]
click at [109, 310] on link "Update Contact Details" at bounding box center [104, 316] width 81 height 13
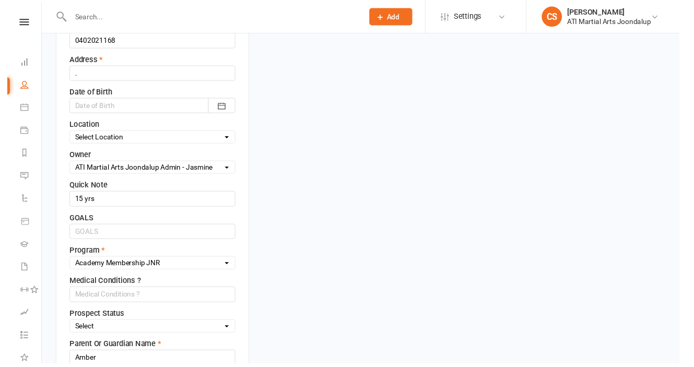
scroll to position [299, 0]
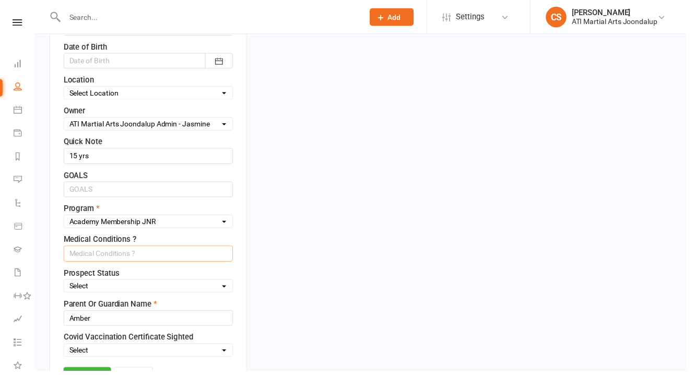
click at [123, 249] on input "text" at bounding box center [149, 257] width 171 height 16
type input "NO"
select select "Initial Contact"
click at [97, 371] on link "Save" at bounding box center [88, 380] width 48 height 19
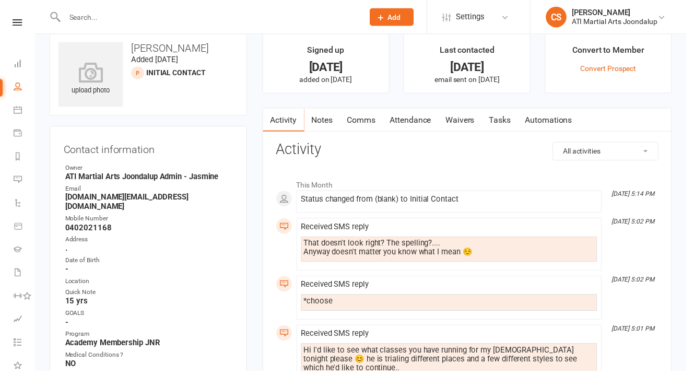
scroll to position [17, 0]
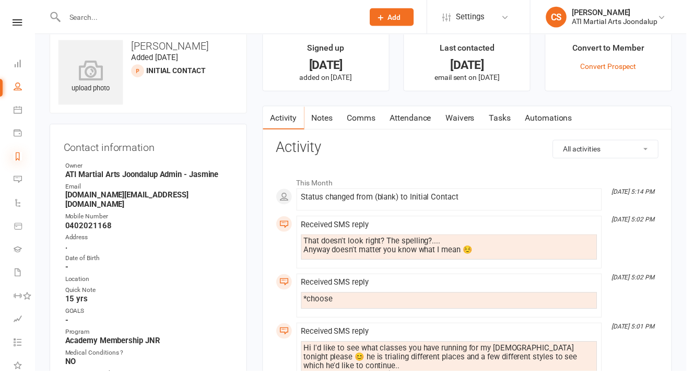
click at [16, 154] on icon at bounding box center [18, 158] width 8 height 8
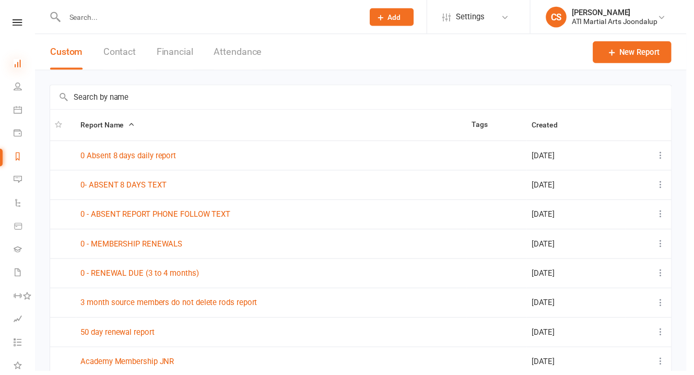
click at [20, 60] on icon at bounding box center [18, 64] width 8 height 8
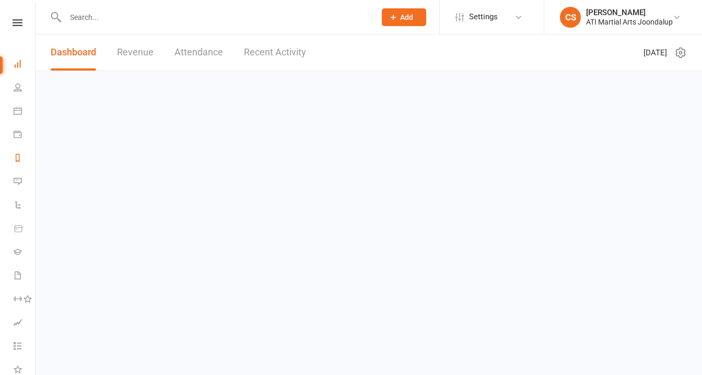
click at [18, 147] on link "Reports" at bounding box center [24, 159] width 21 height 24
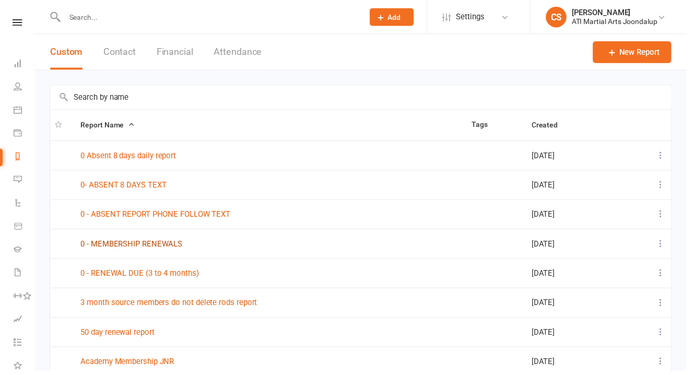
click at [141, 243] on link "0 - MEMBERSHIP RENEWALS" at bounding box center [132, 246] width 103 height 9
